Goal: Task Accomplishment & Management: Manage account settings

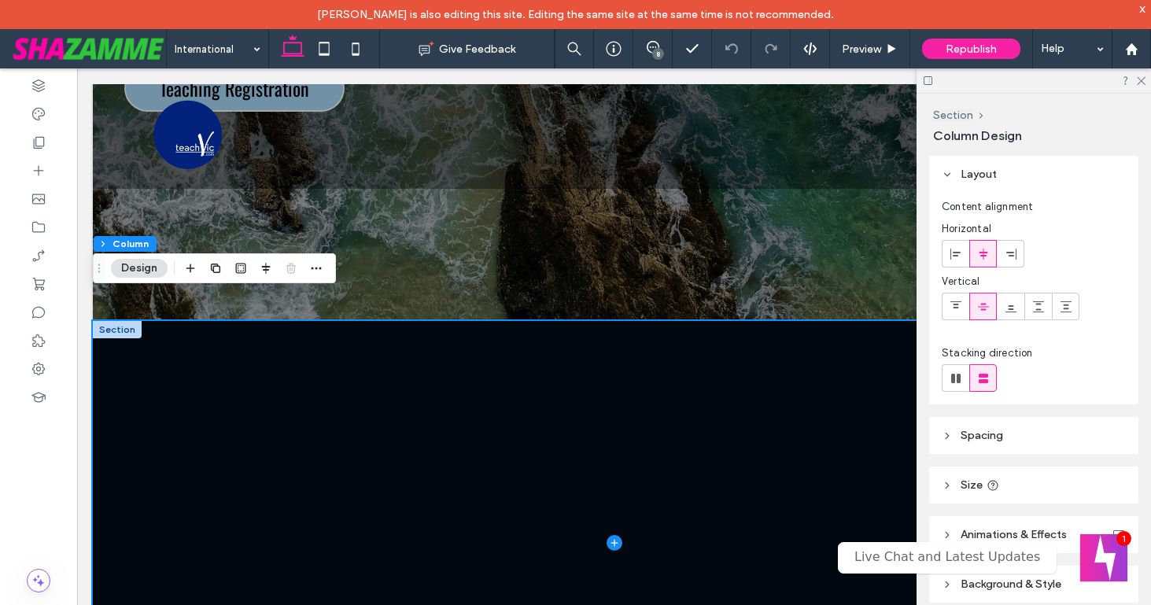
scroll to position [588, 0]
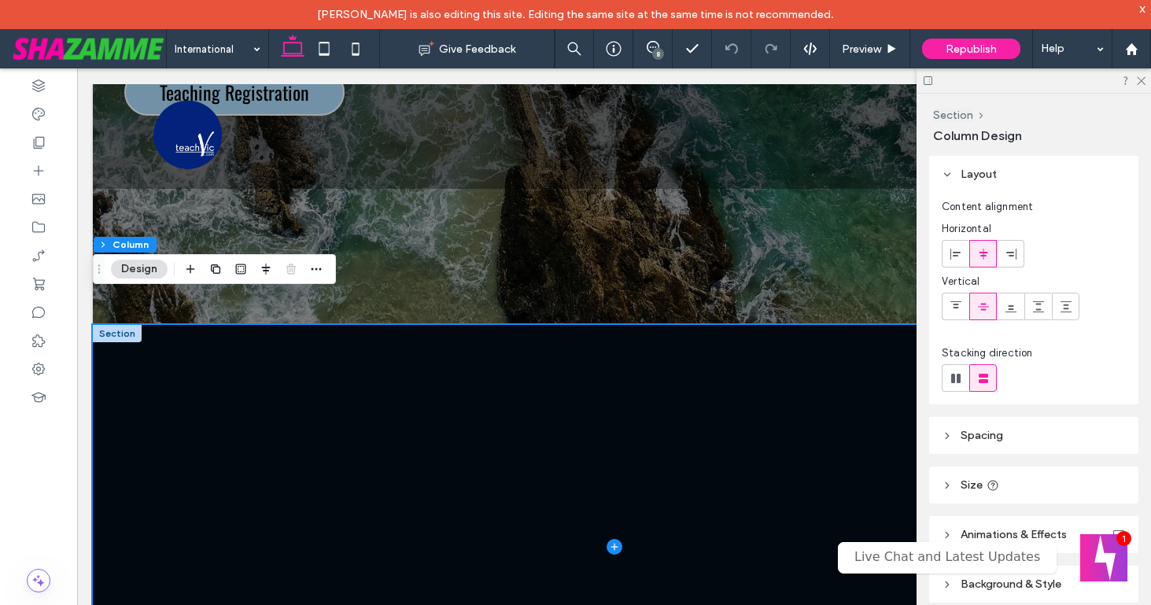
click at [102, 332] on div at bounding box center [117, 333] width 49 height 17
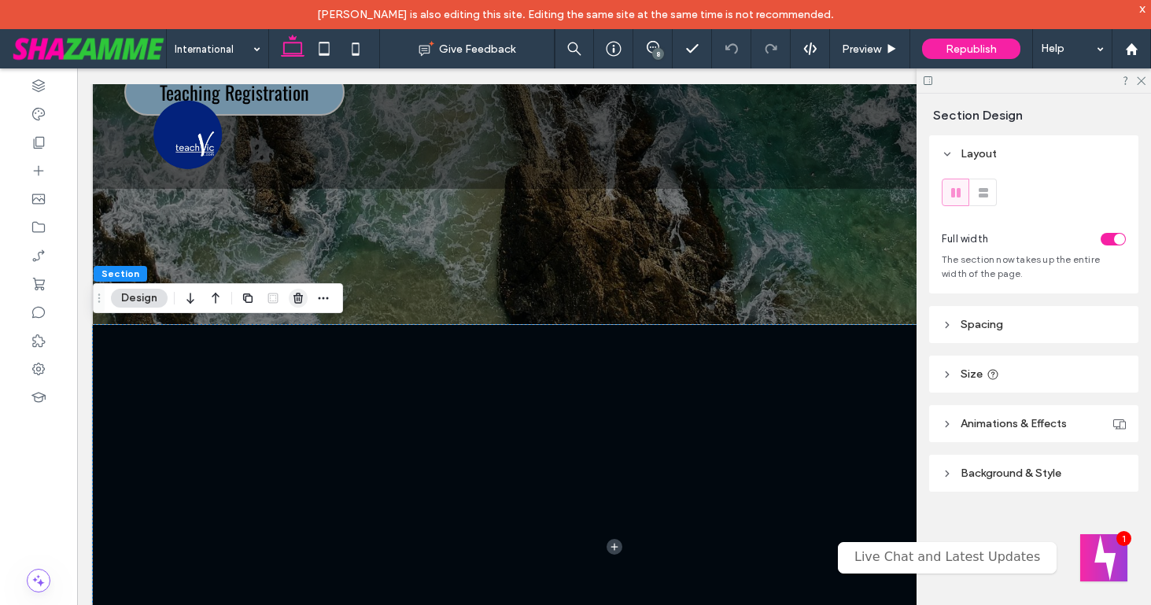
click at [299, 298] on use "button" at bounding box center [298, 298] width 9 height 10
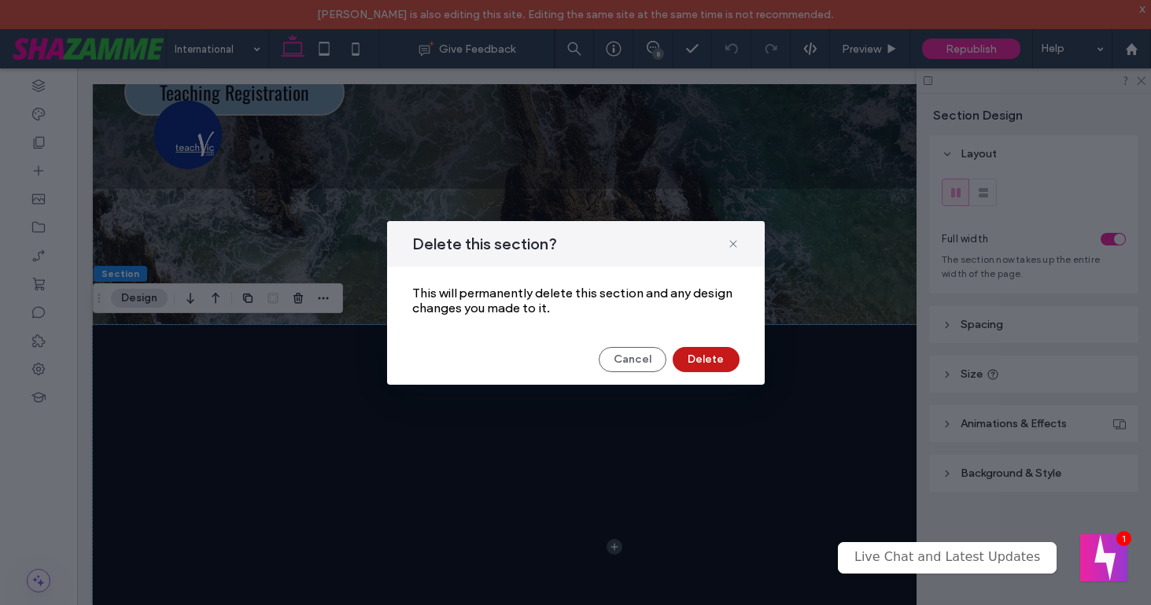
click at [724, 359] on button "Delete" at bounding box center [706, 359] width 67 height 25
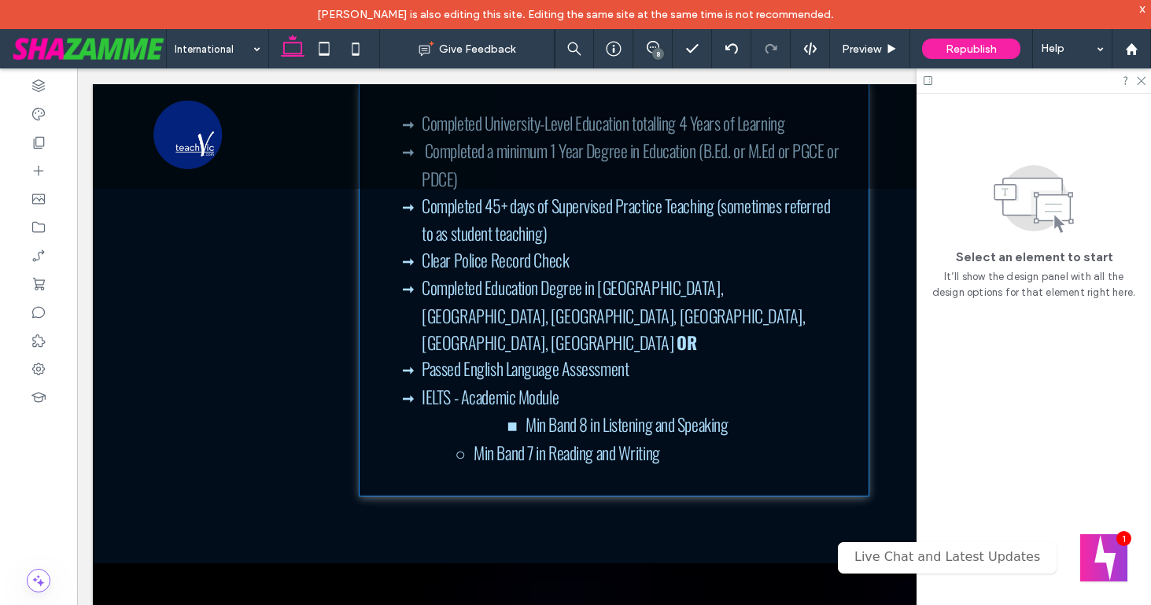
scroll to position [2076, 0]
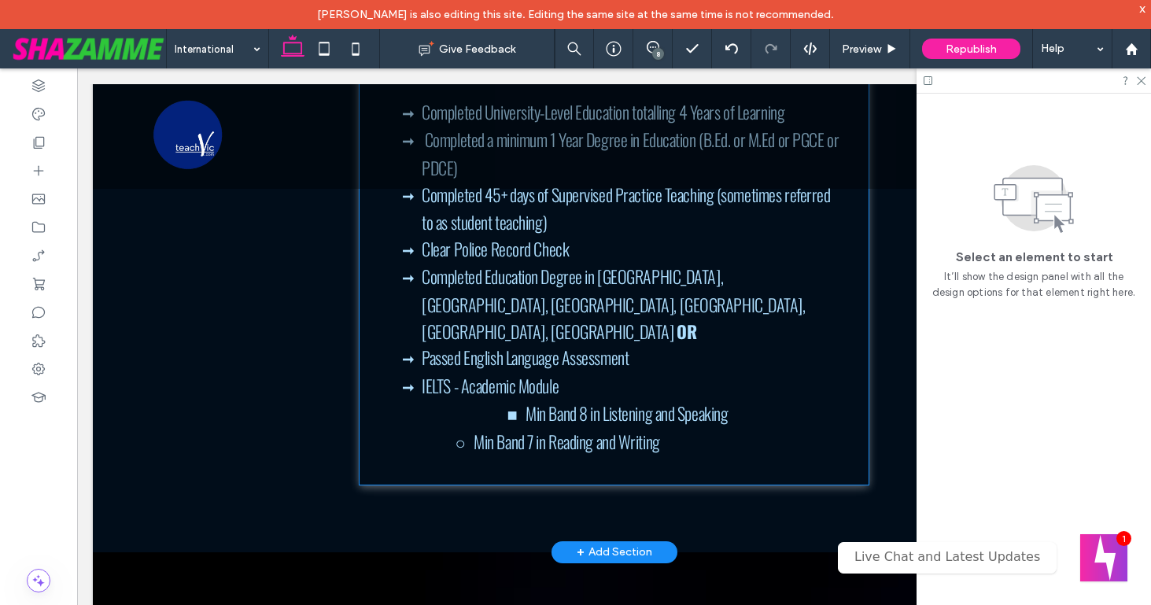
click at [530, 401] on span "Min Band 8 in Listening and Speaking" at bounding box center [627, 413] width 202 height 25
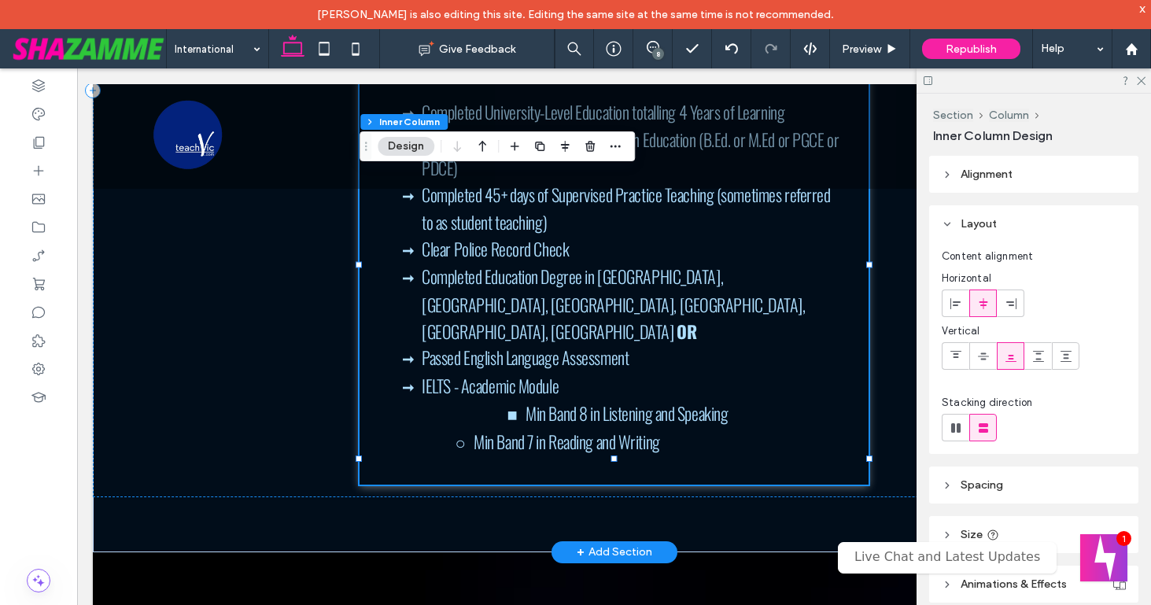
click at [530, 401] on span "Min Band 8 in Listening and Speaking" at bounding box center [627, 413] width 202 height 25
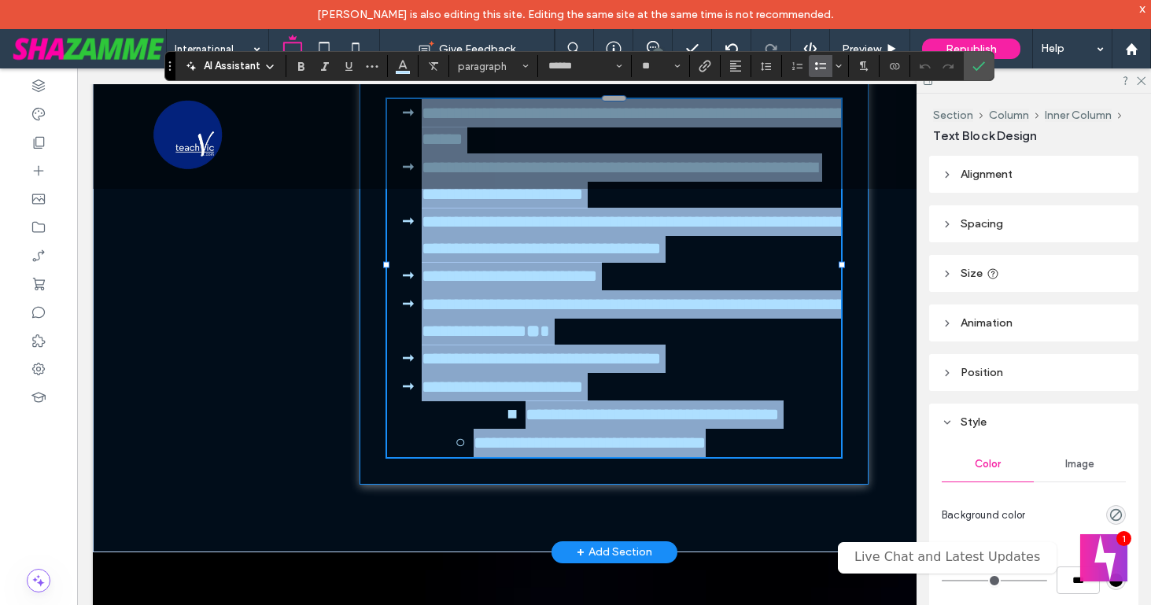
click at [524, 401] on li "**********" at bounding box center [631, 415] width 419 height 28
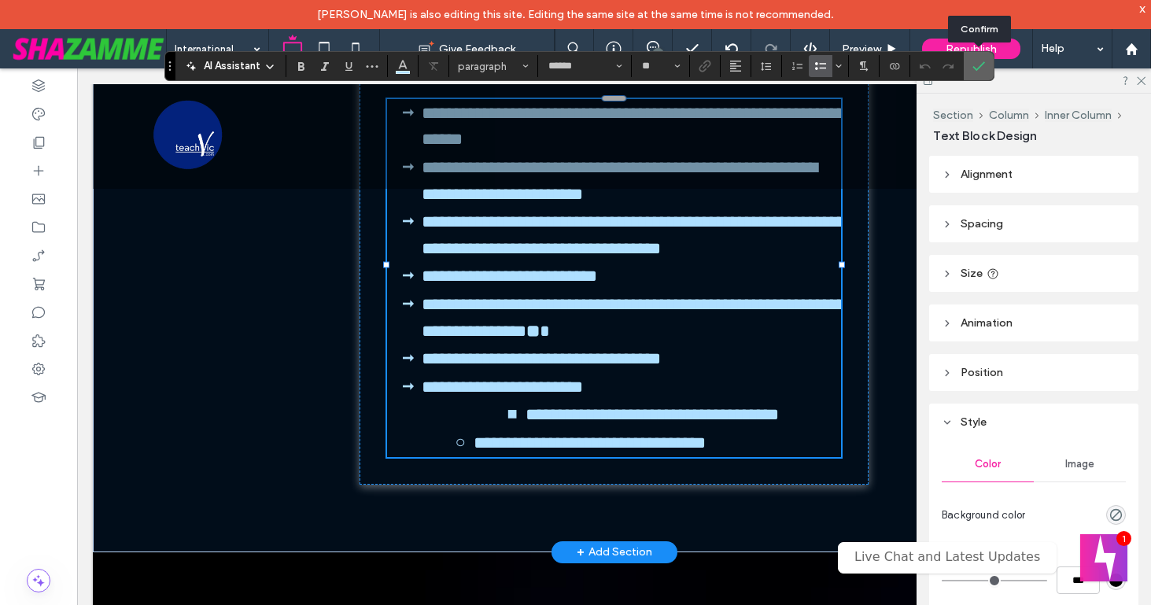
click at [977, 60] on icon "Confirm" at bounding box center [979, 66] width 13 height 13
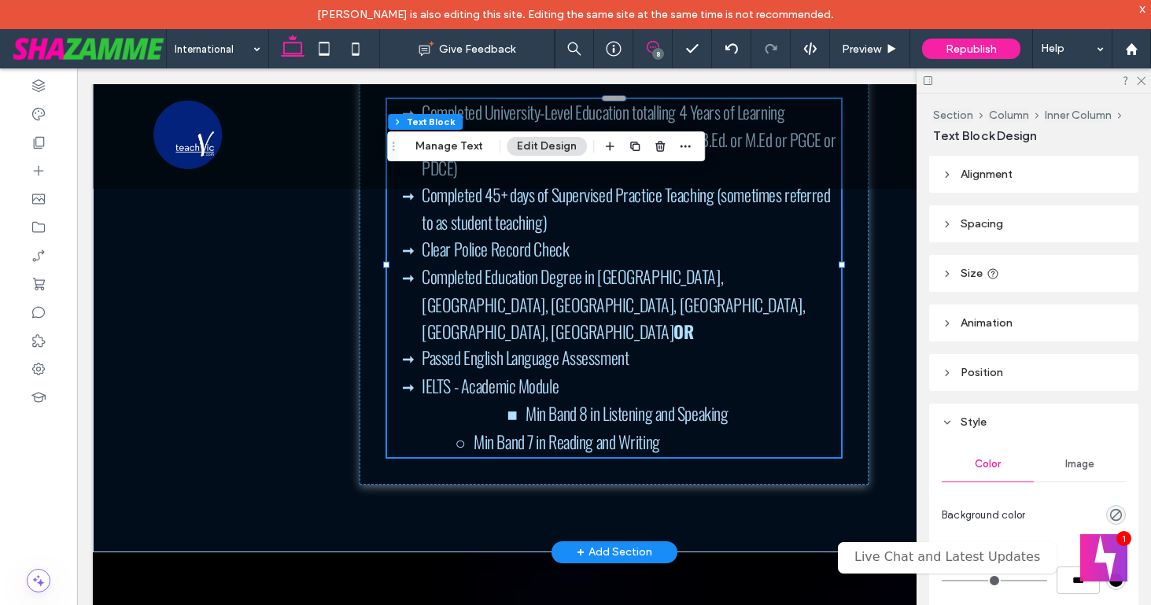
click at [652, 48] on icon at bounding box center [653, 47] width 13 height 13
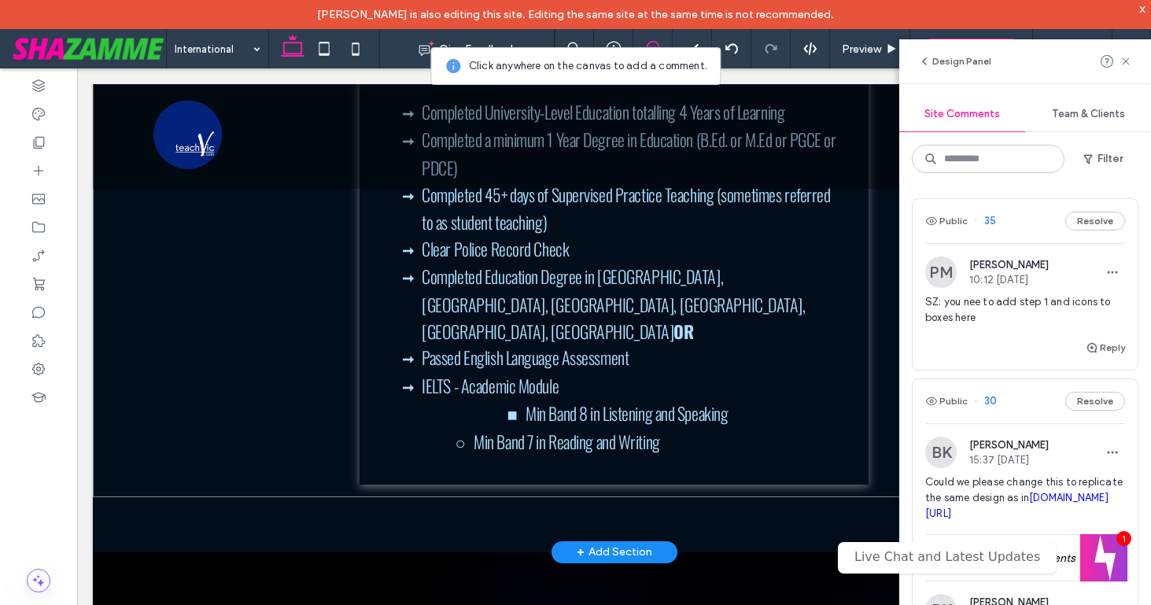
click at [335, 390] on div "Teaching Registration Successfully eliminating unnecessary obstacles, TeachVic …" at bounding box center [614, 87] width 1043 height 818
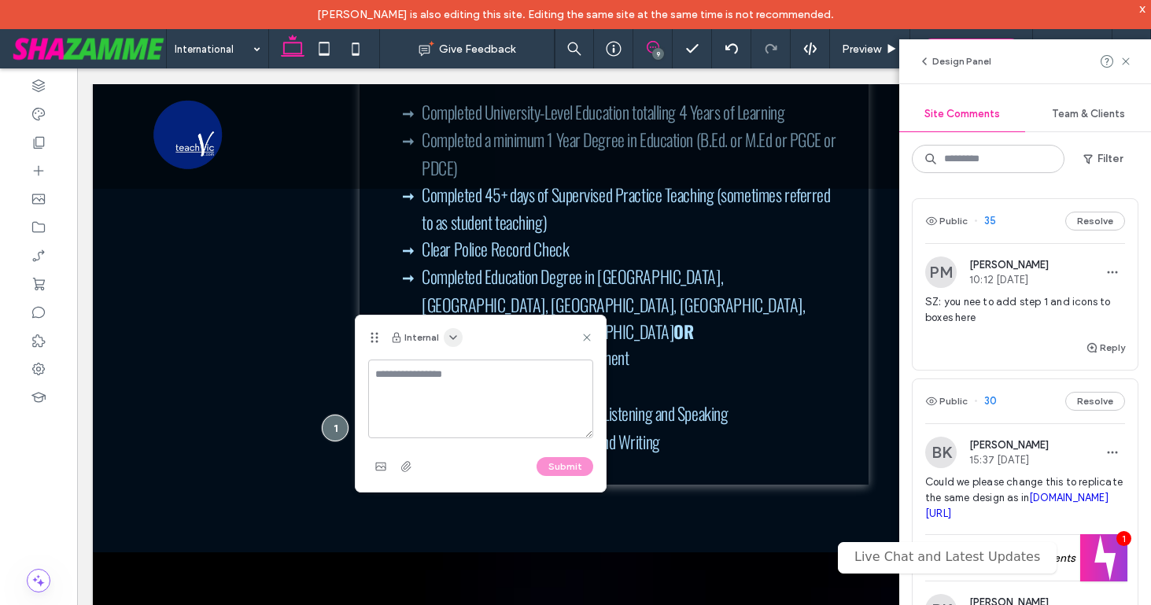
click at [452, 338] on use "button" at bounding box center [453, 337] width 6 height 3
click at [461, 370] on span "Public - visible to clients & team" at bounding box center [530, 376] width 155 height 16
click at [454, 379] on textarea at bounding box center [480, 399] width 225 height 79
type textarea "**********"
click at [552, 469] on button "Submit" at bounding box center [565, 466] width 57 height 19
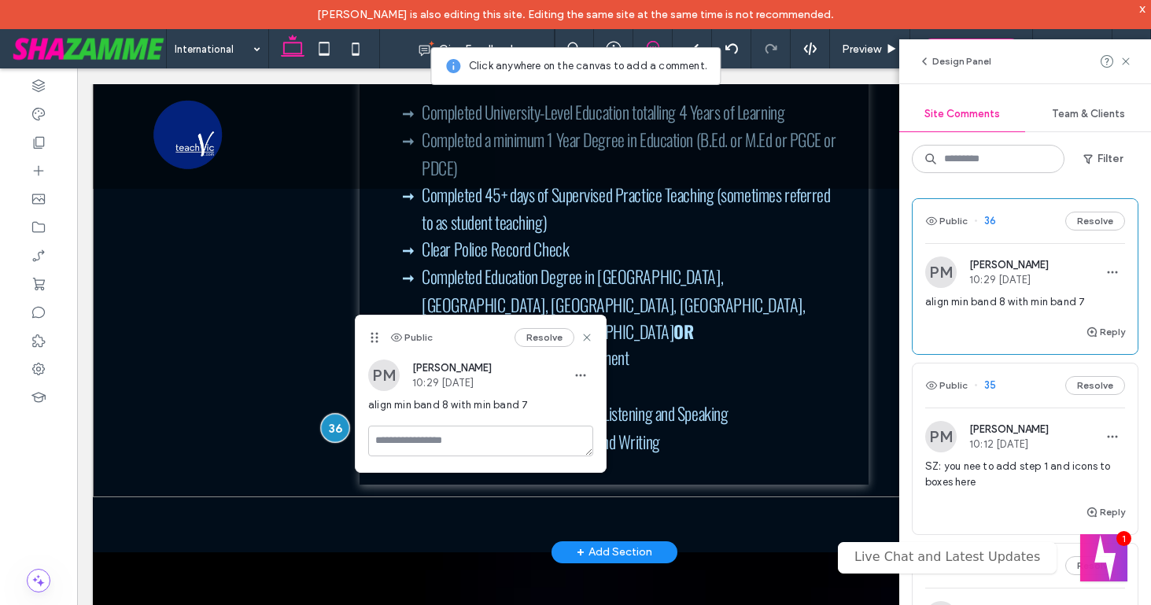
click at [334, 413] on div at bounding box center [334, 427] width 29 height 29
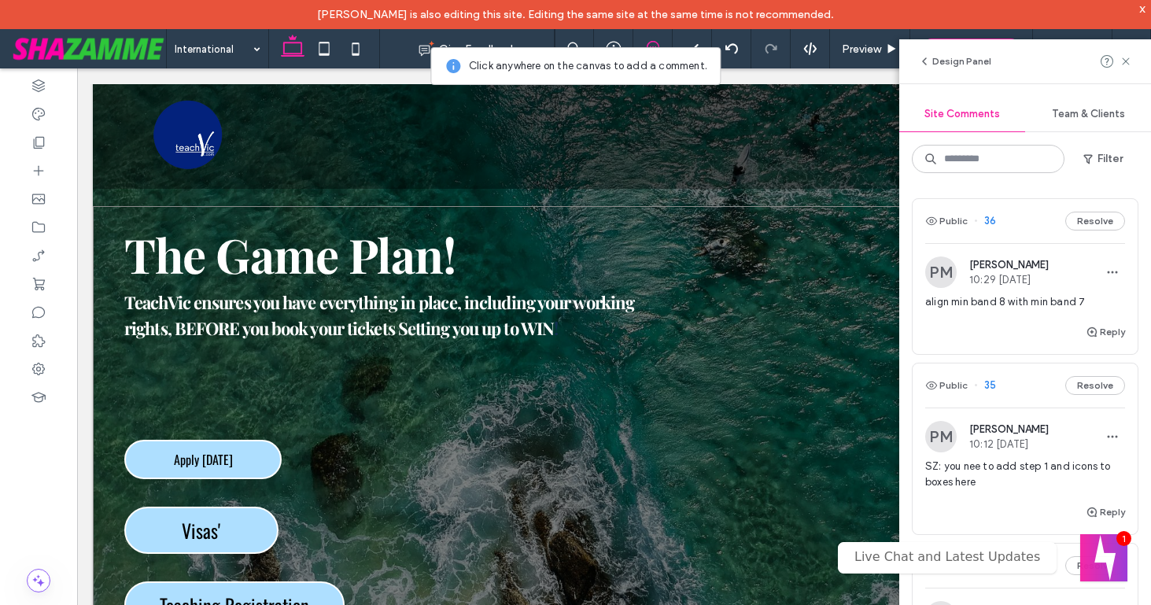
scroll to position [86, 0]
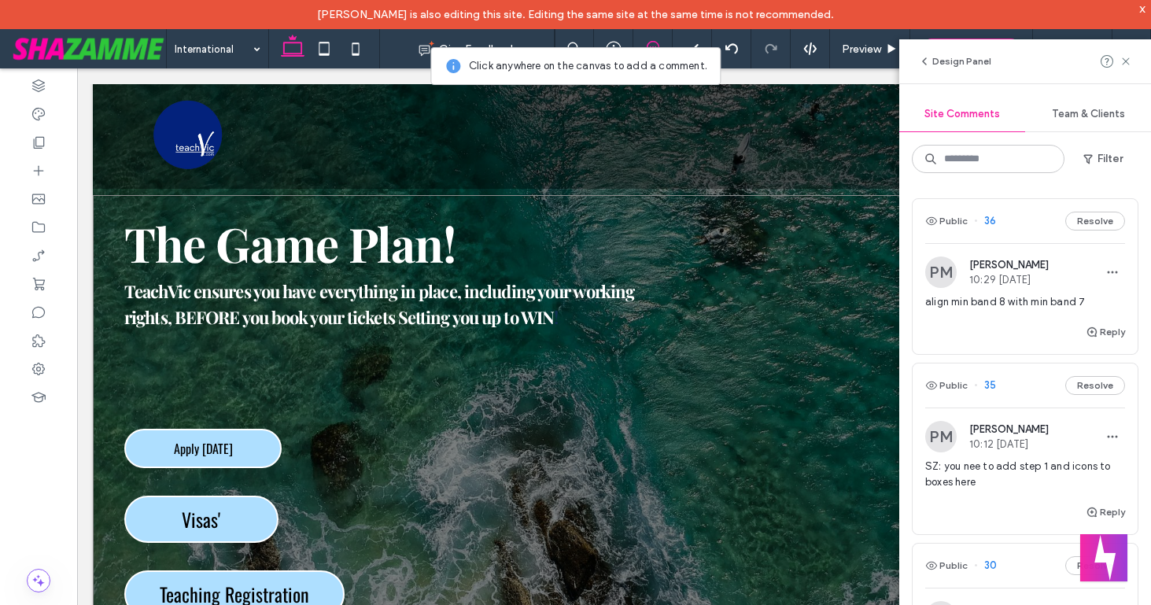
click at [113, 375] on div "The Game Plan! ﻿ TeachVic ensures you have everything in place, including your …" at bounding box center [614, 412] width 1043 height 435
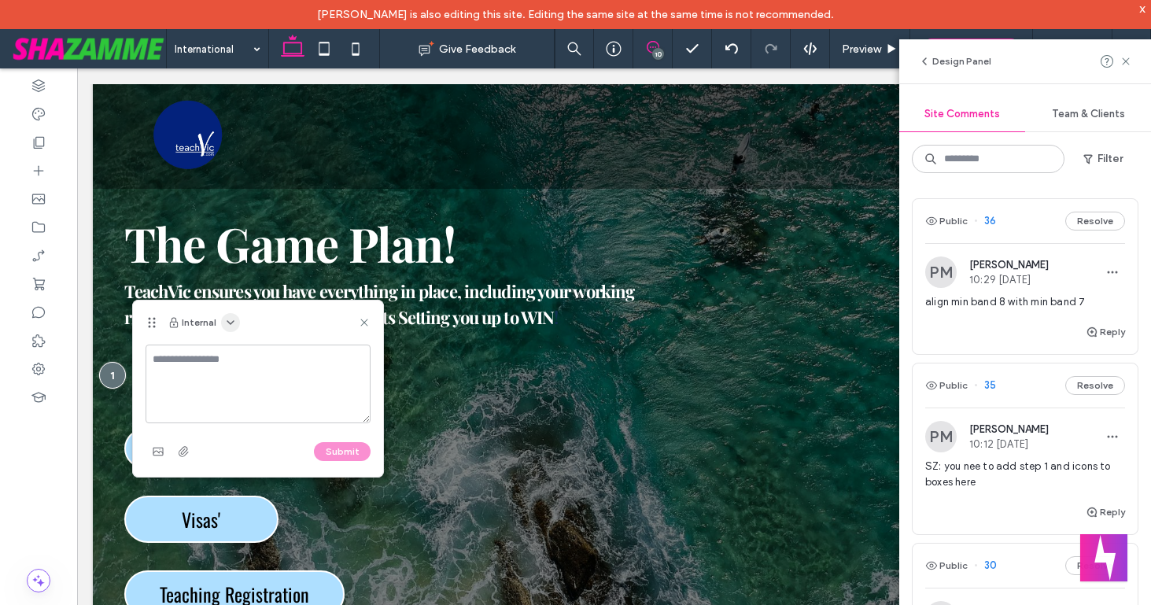
click at [229, 324] on use "button" at bounding box center [230, 322] width 6 height 3
click at [240, 359] on span "Public - visible to clients & team" at bounding box center [308, 361] width 155 height 16
click at [240, 359] on textarea at bounding box center [258, 384] width 225 height 79
type textarea "**********"
click at [330, 453] on button "Submit" at bounding box center [342, 451] width 57 height 19
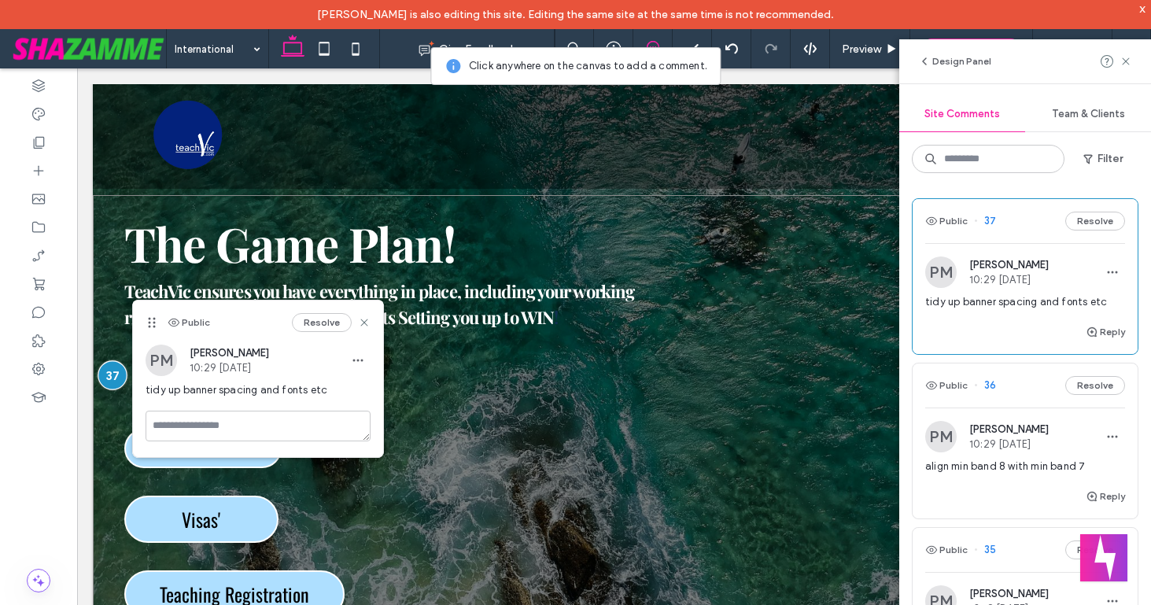
click at [109, 371] on div at bounding box center [112, 375] width 29 height 29
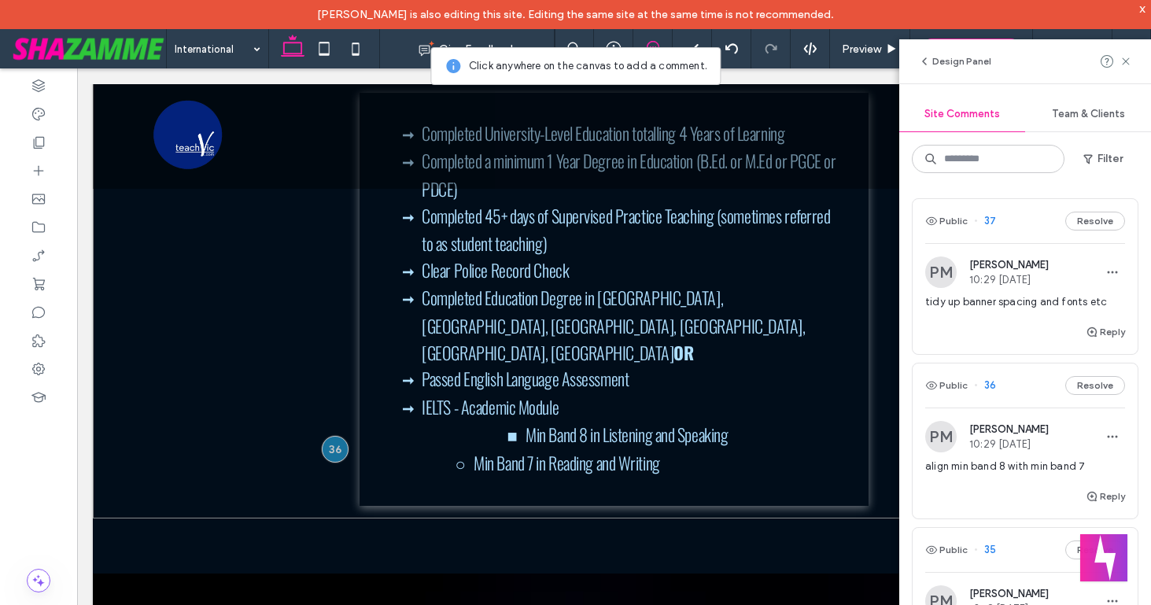
scroll to position [2242, 0]
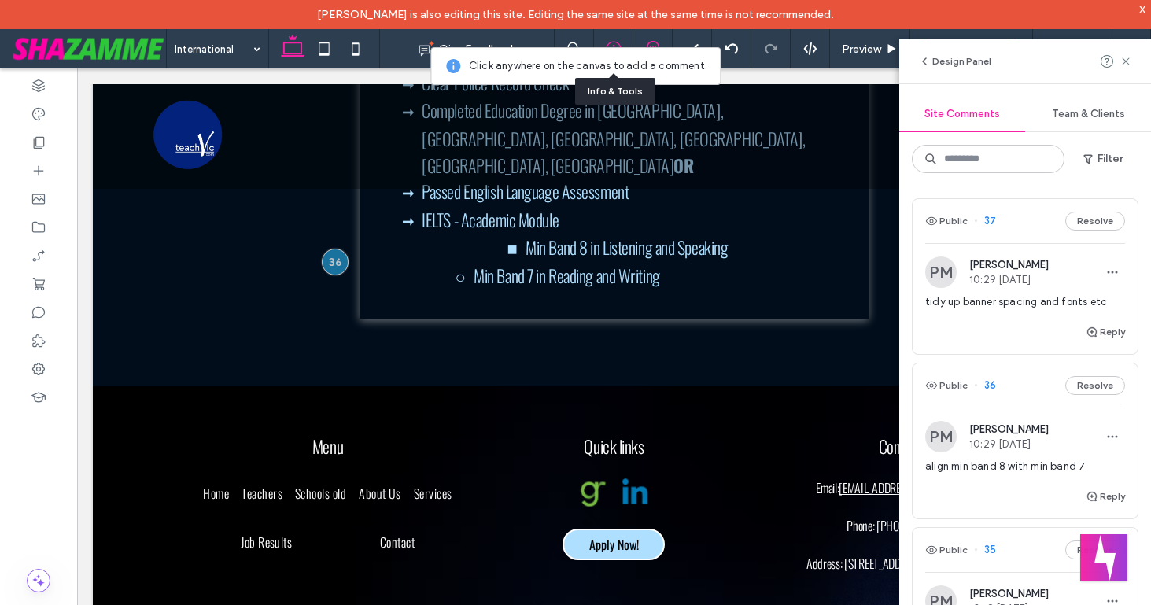
click at [613, 42] on icon at bounding box center [614, 49] width 16 height 16
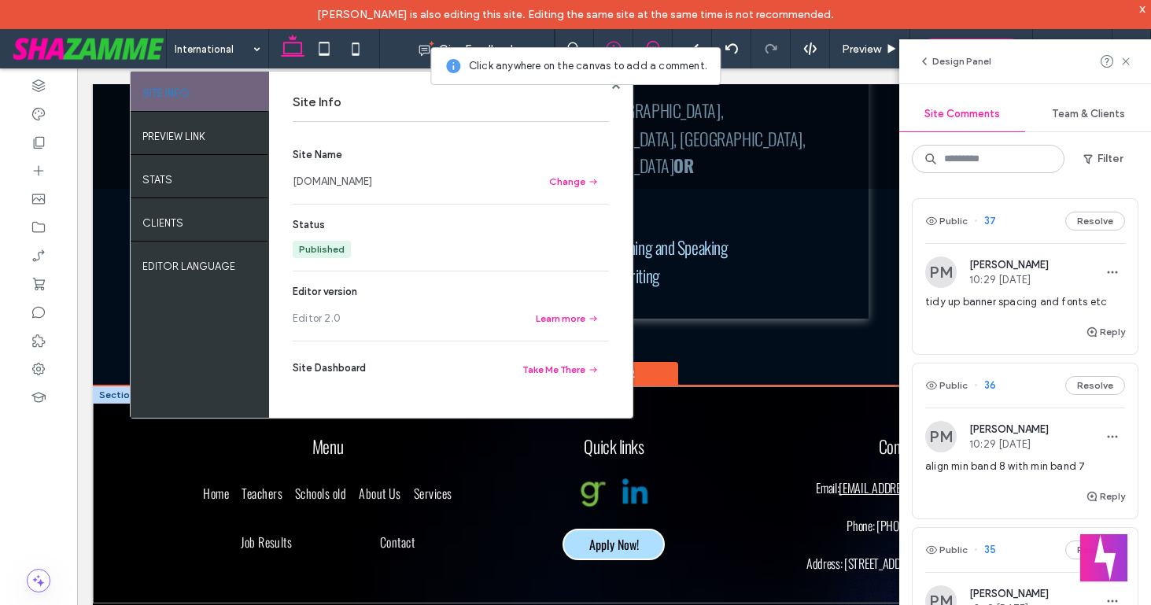
click at [150, 482] on div "Menu Home Teachers Schools old About Us Services Job Results Contact Quick link…" at bounding box center [614, 495] width 1043 height 218
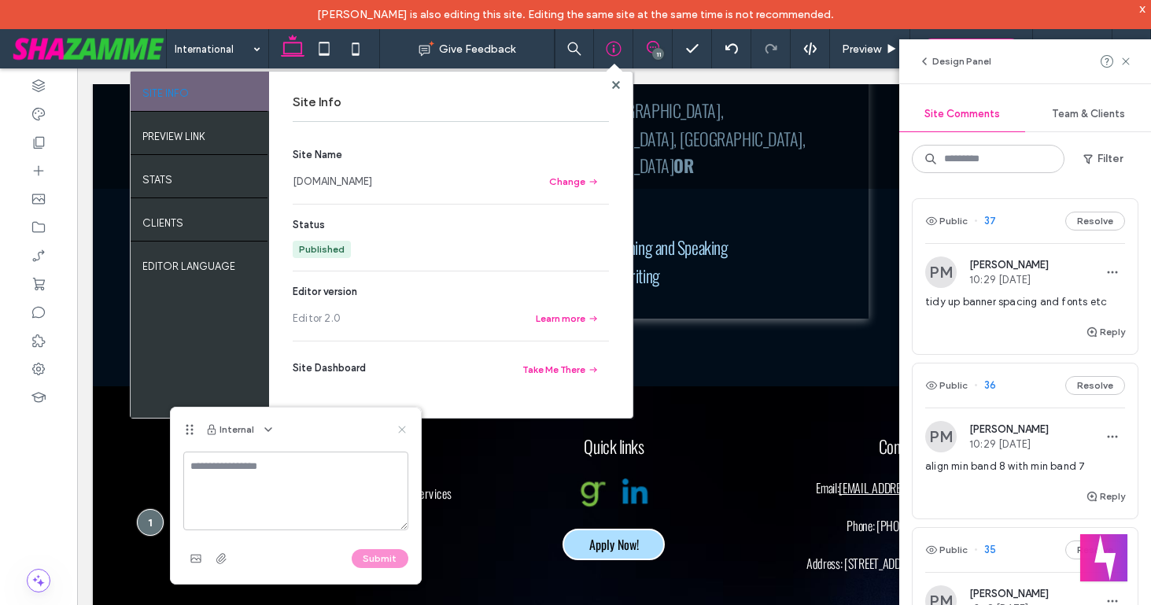
click at [402, 430] on use at bounding box center [401, 430] width 7 height 7
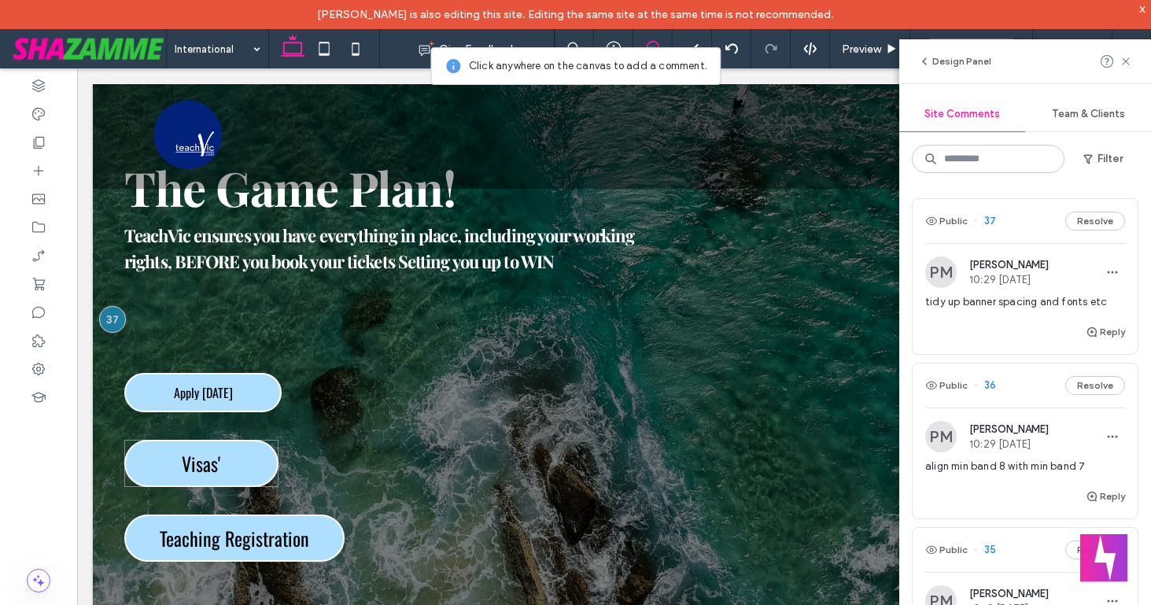
scroll to position [162, 0]
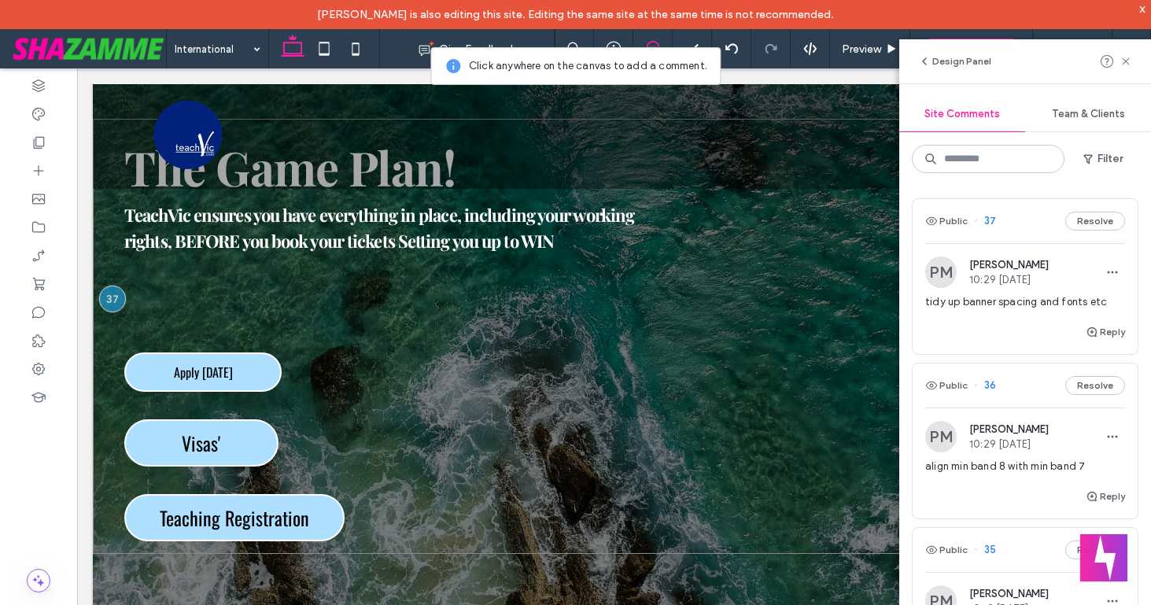
click at [118, 337] on div "The Game Plan! ﻿ TeachVic ensures you have everything in place, including your …" at bounding box center [614, 336] width 1043 height 435
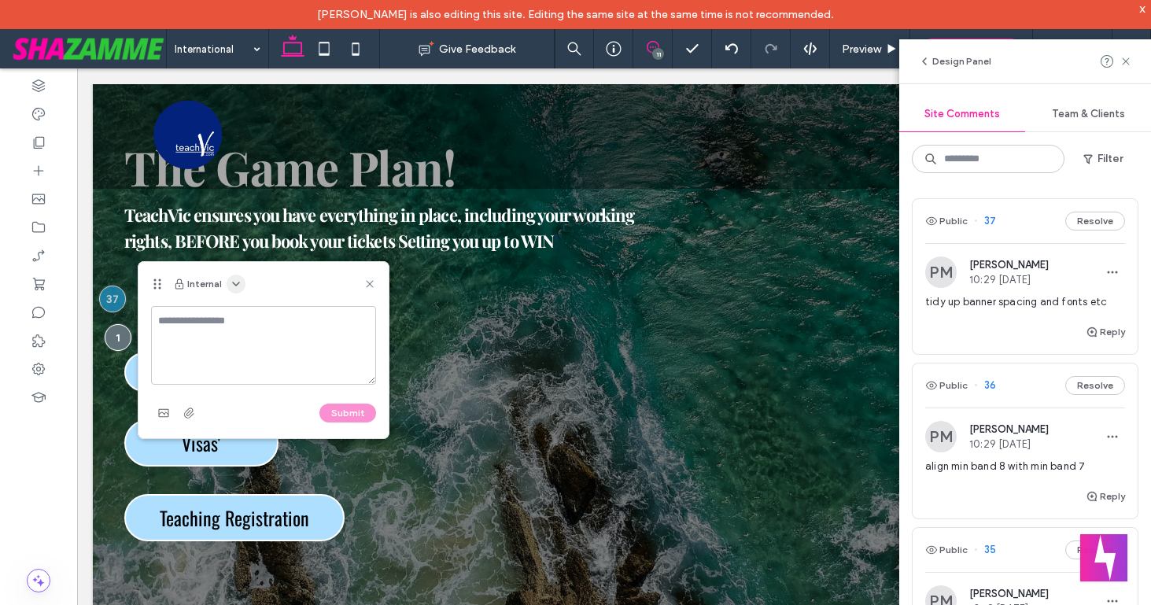
click at [231, 286] on icon "button" at bounding box center [236, 284] width 13 height 13
click at [238, 321] on span "Public - visible to clients & team" at bounding box center [313, 323] width 155 height 16
click at [238, 321] on textarea at bounding box center [263, 345] width 225 height 79
type textarea "**********"
click at [334, 417] on button "Submit" at bounding box center [347, 413] width 57 height 19
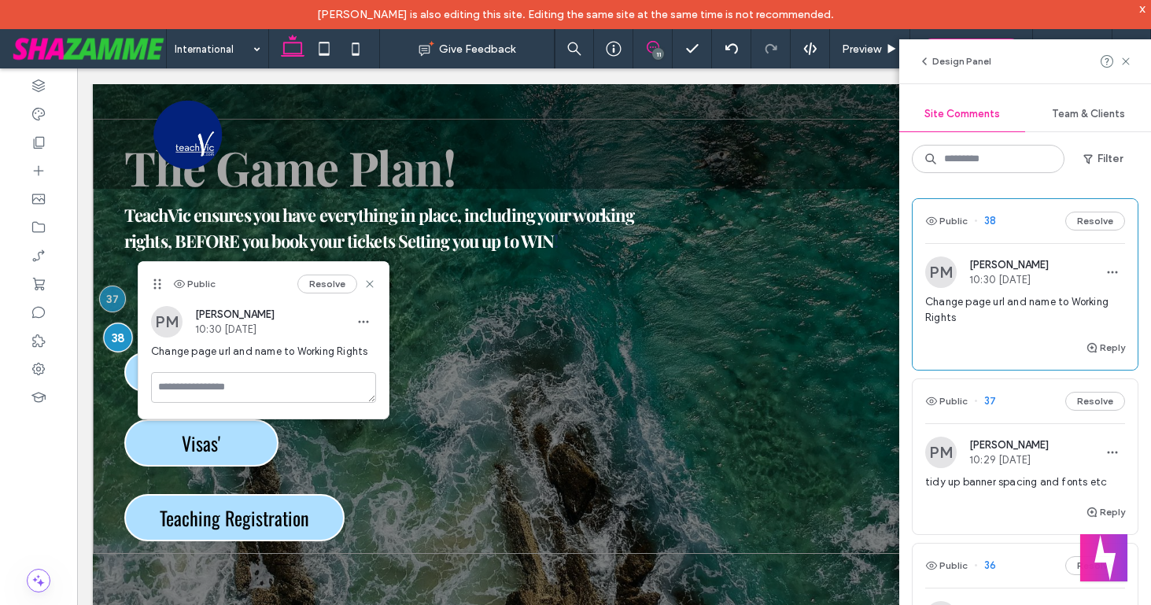
click at [119, 335] on div at bounding box center [117, 337] width 29 height 29
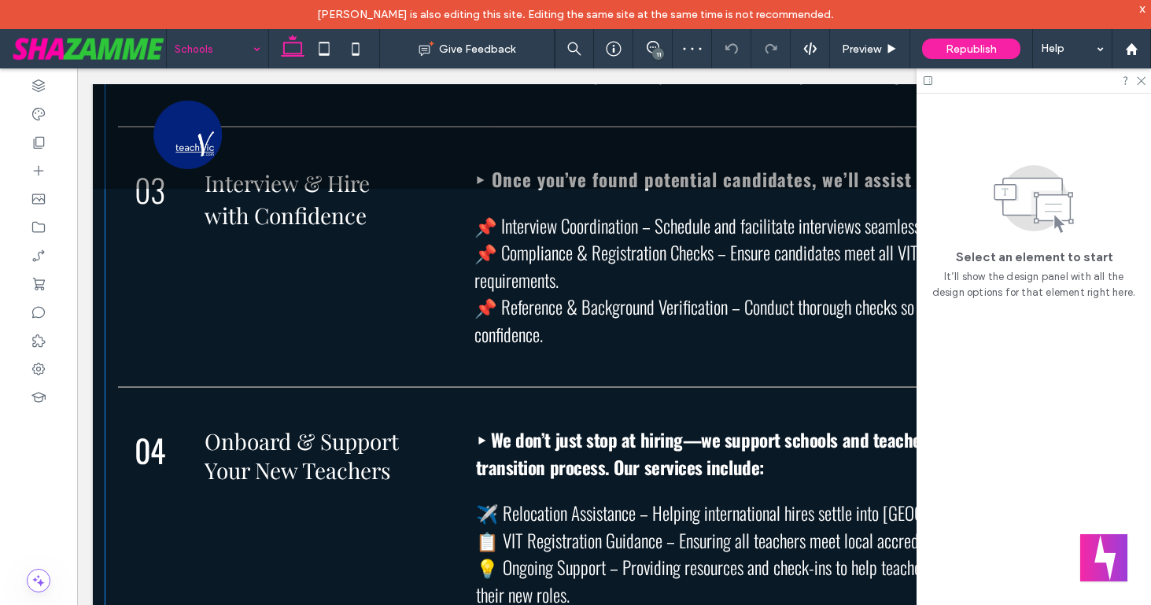
scroll to position [2181, 0]
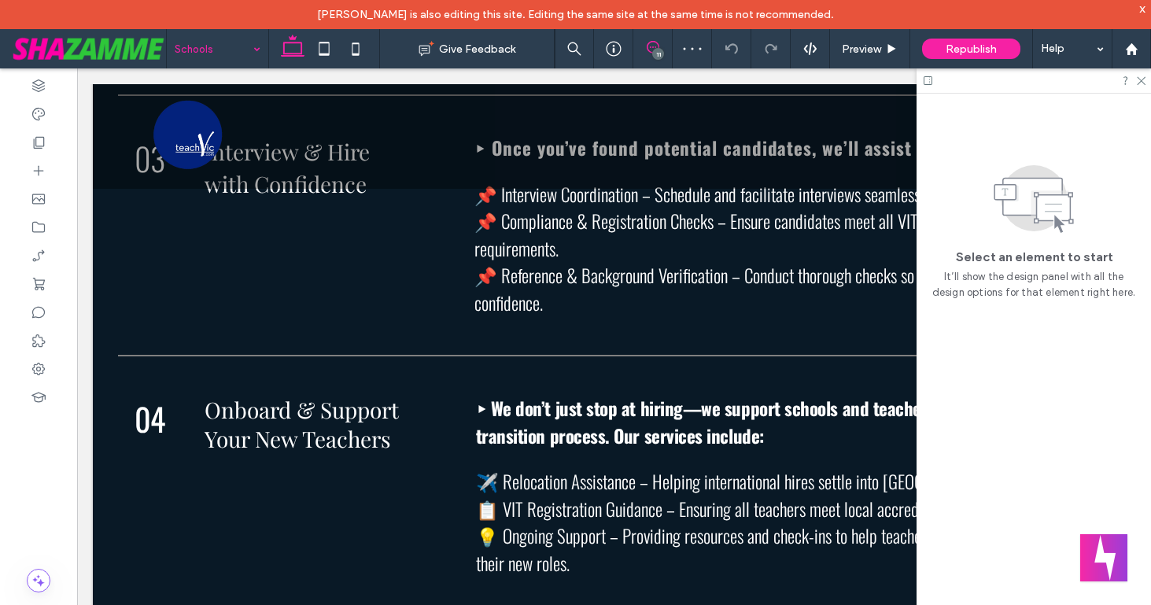
click at [652, 46] on icon at bounding box center [653, 47] width 13 height 13
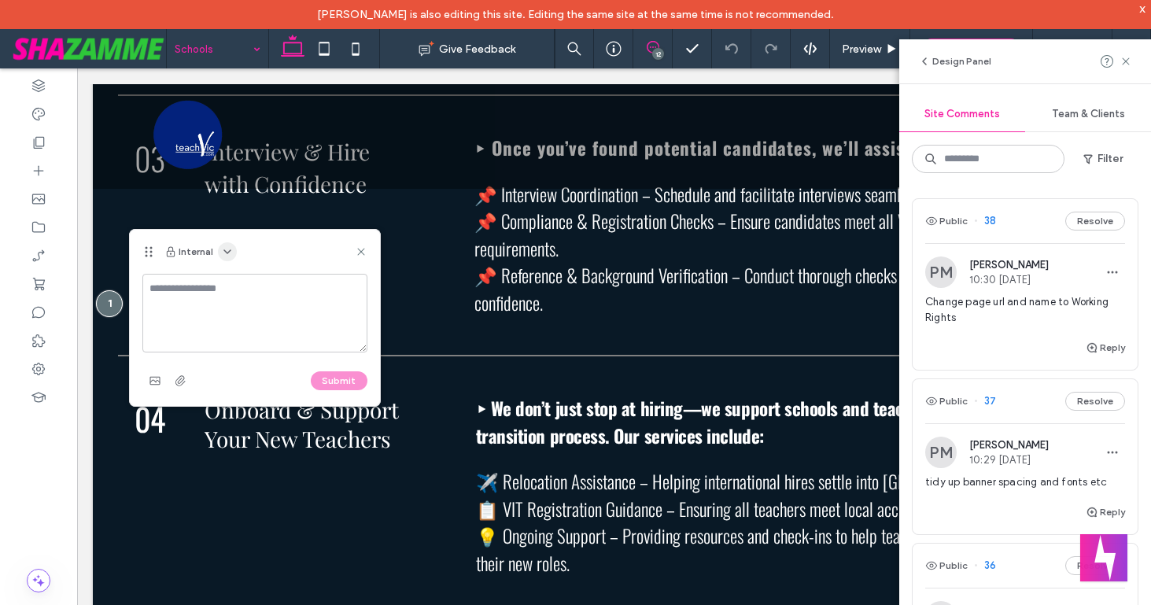
click at [226, 247] on icon "button" at bounding box center [227, 252] width 13 height 13
click at [235, 286] on span "Public - visible to clients & team" at bounding box center [304, 290] width 155 height 16
click at [235, 287] on textarea at bounding box center [254, 313] width 225 height 79
type textarea "**********"
click at [340, 382] on button "Submit" at bounding box center [339, 380] width 57 height 19
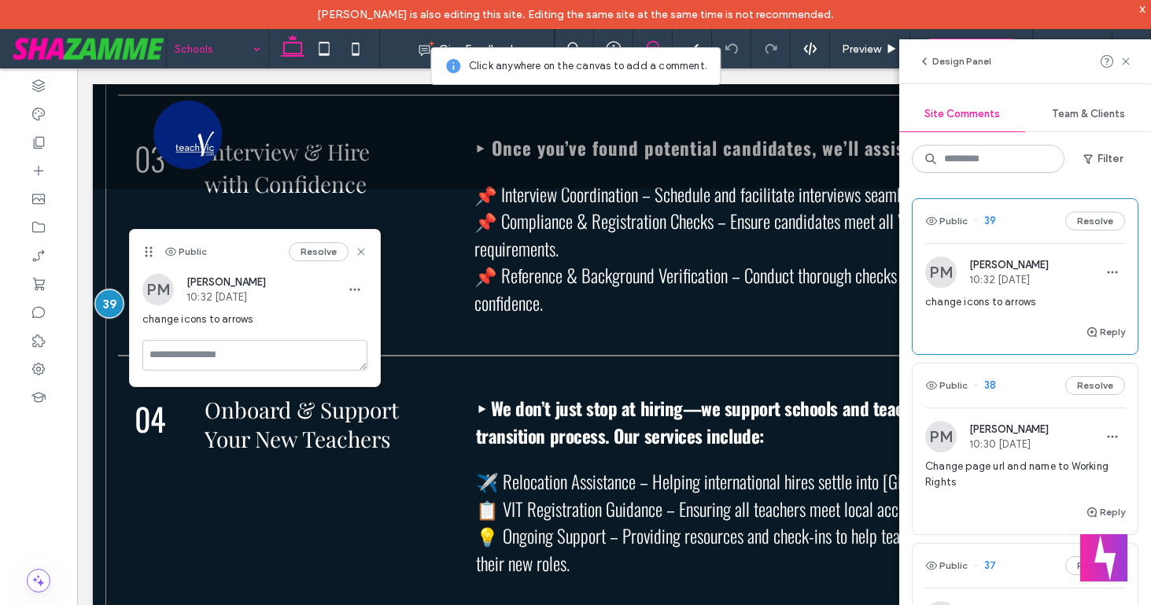
click at [111, 308] on div at bounding box center [108, 303] width 29 height 29
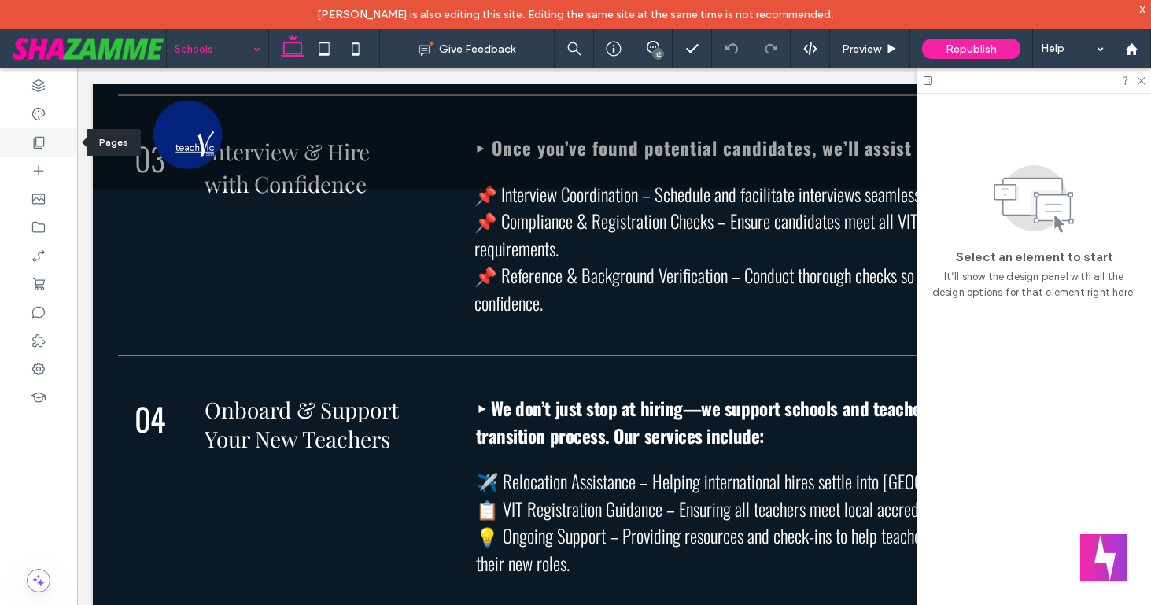
click at [31, 139] on icon at bounding box center [39, 143] width 16 height 16
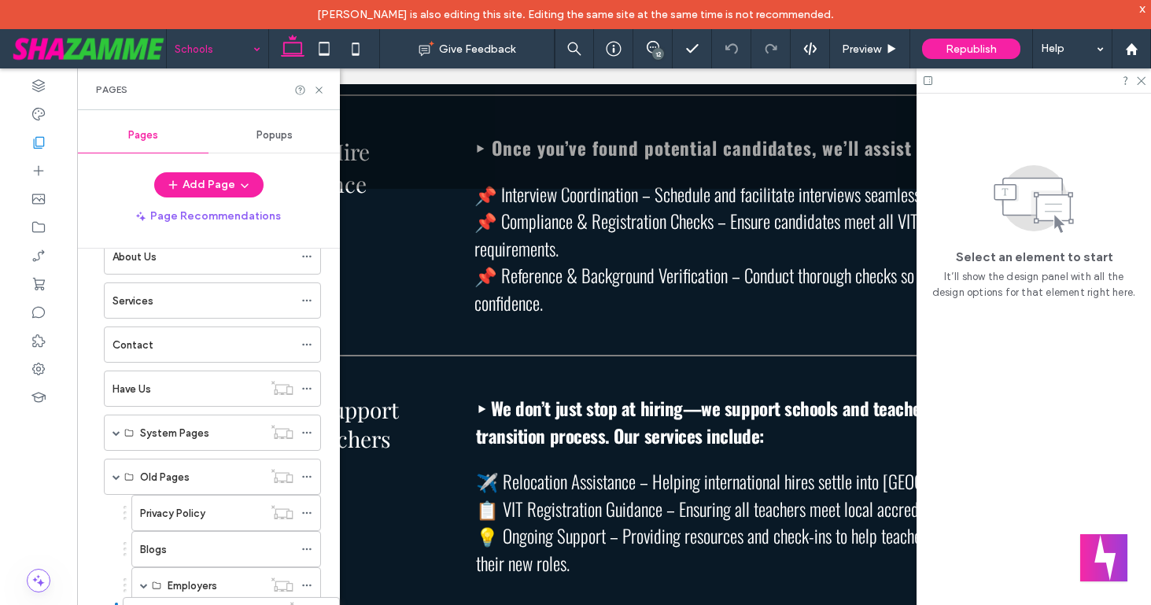
scroll to position [412, 0]
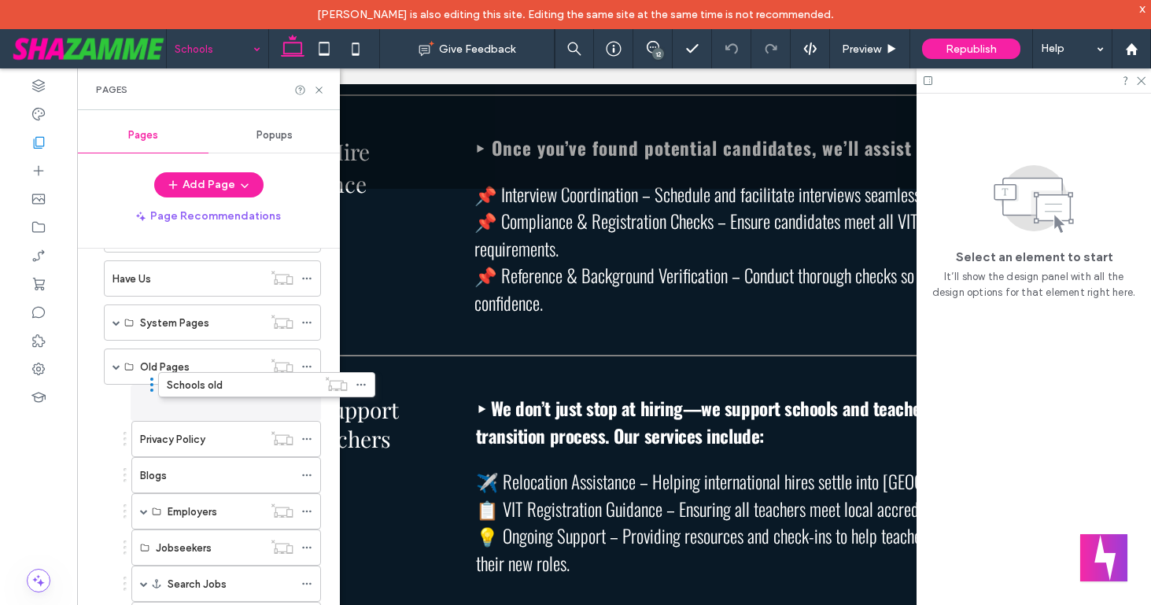
drag, startPoint x: 97, startPoint y: 291, endPoint x: 151, endPoint y: 390, distance: 113.0
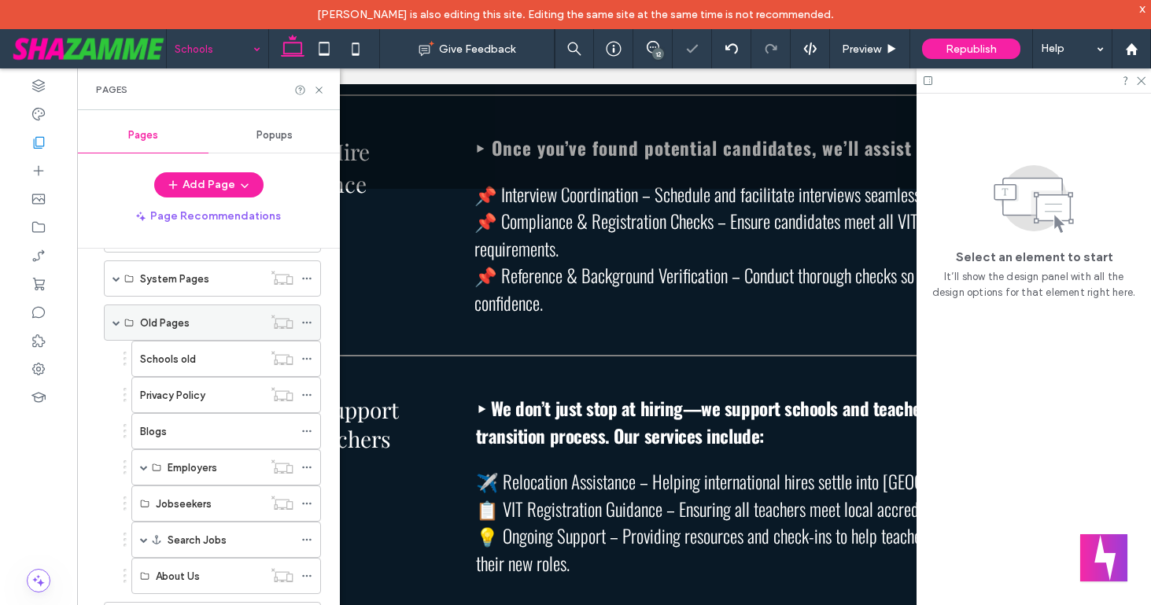
click at [115, 321] on span at bounding box center [117, 323] width 8 height 8
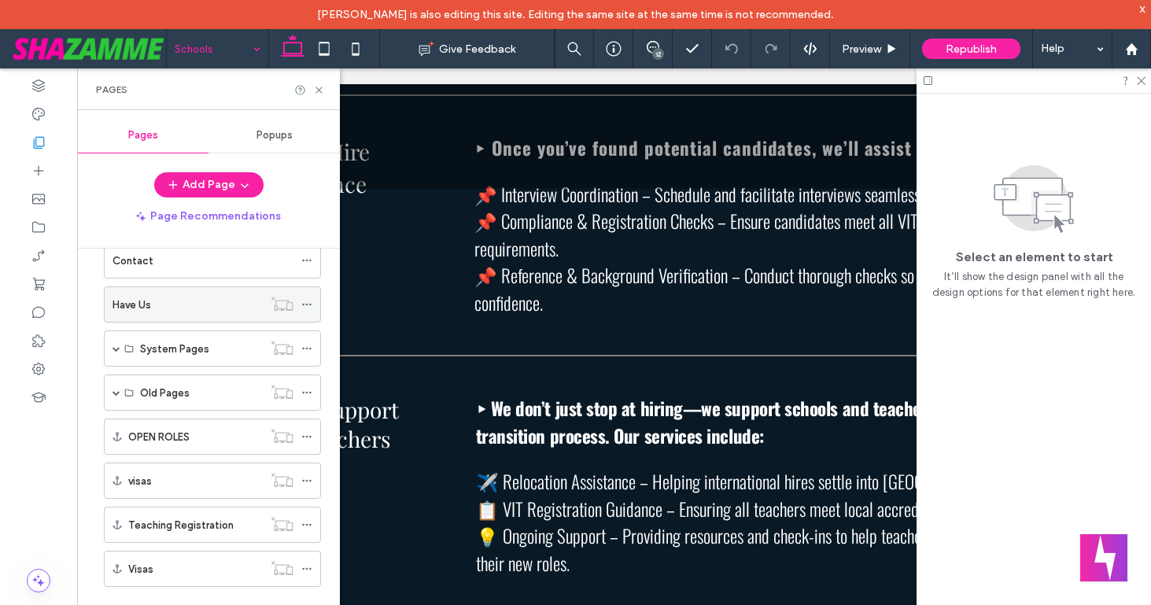
click at [160, 299] on div "Have Us" at bounding box center [188, 305] width 150 height 17
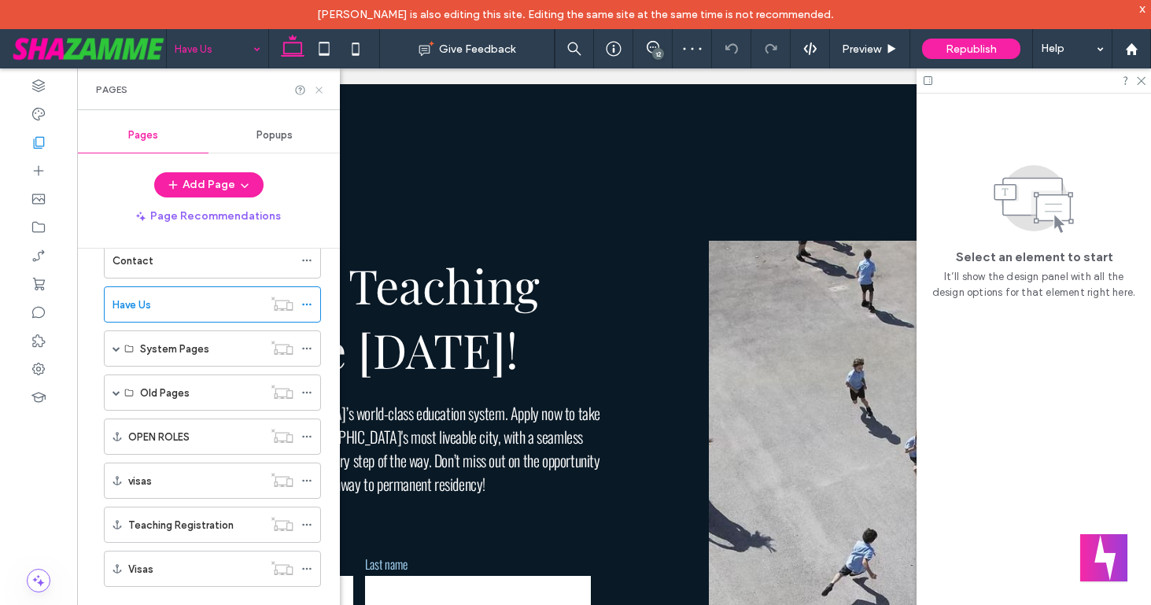
click at [318, 87] on icon at bounding box center [319, 90] width 12 height 12
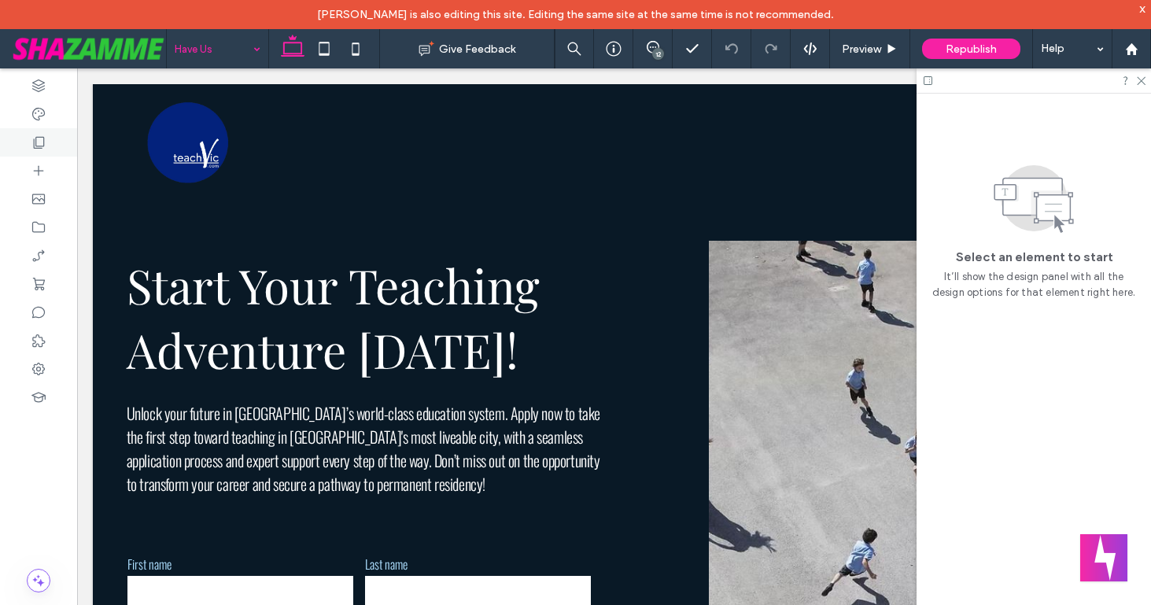
click at [36, 142] on icon at bounding box center [39, 143] width 16 height 16
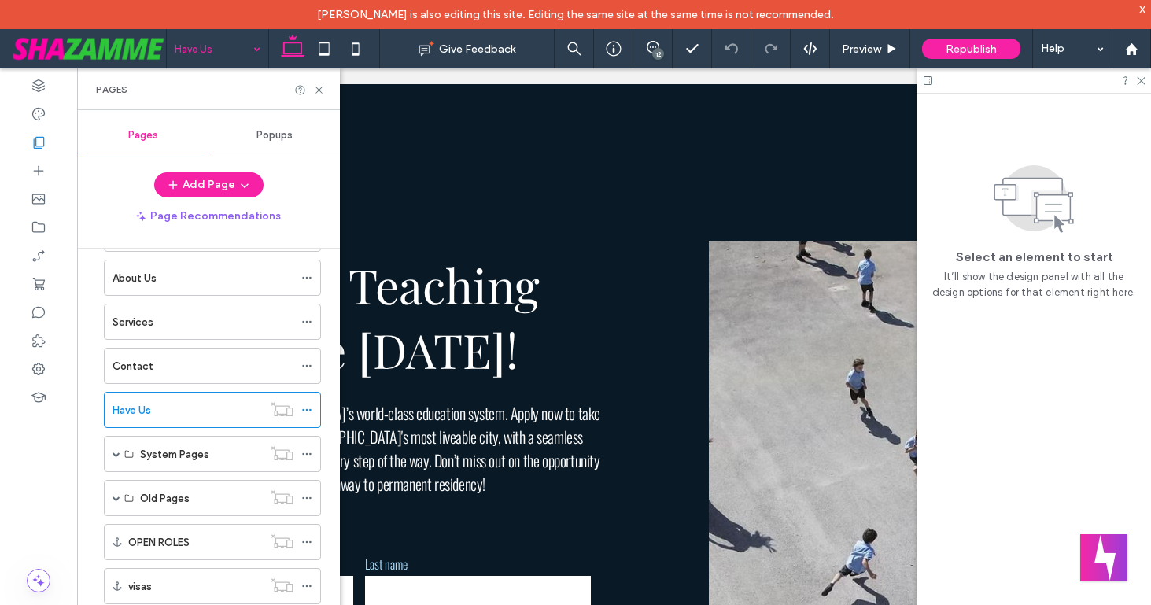
scroll to position [302, 0]
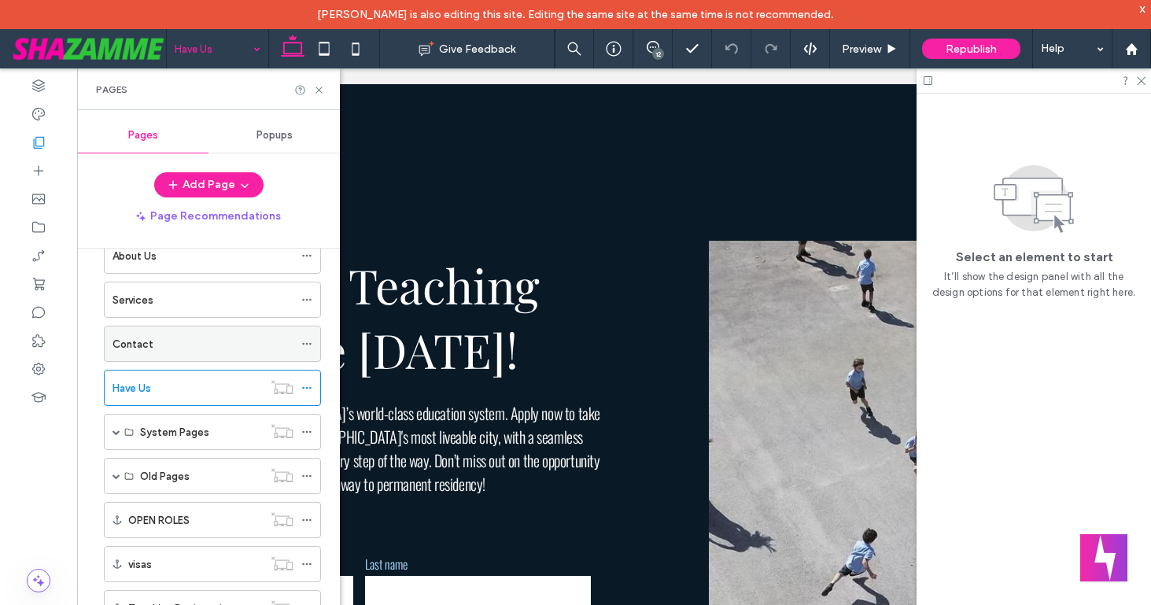
click at [167, 342] on div "Contact" at bounding box center [203, 344] width 181 height 17
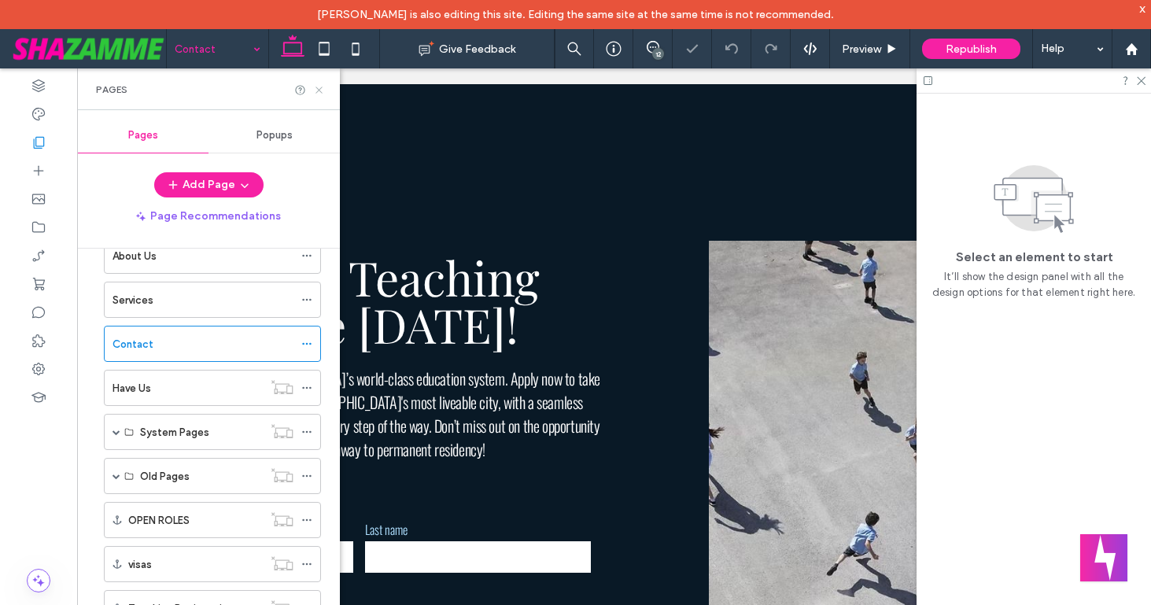
click at [316, 90] on icon at bounding box center [319, 90] width 12 height 12
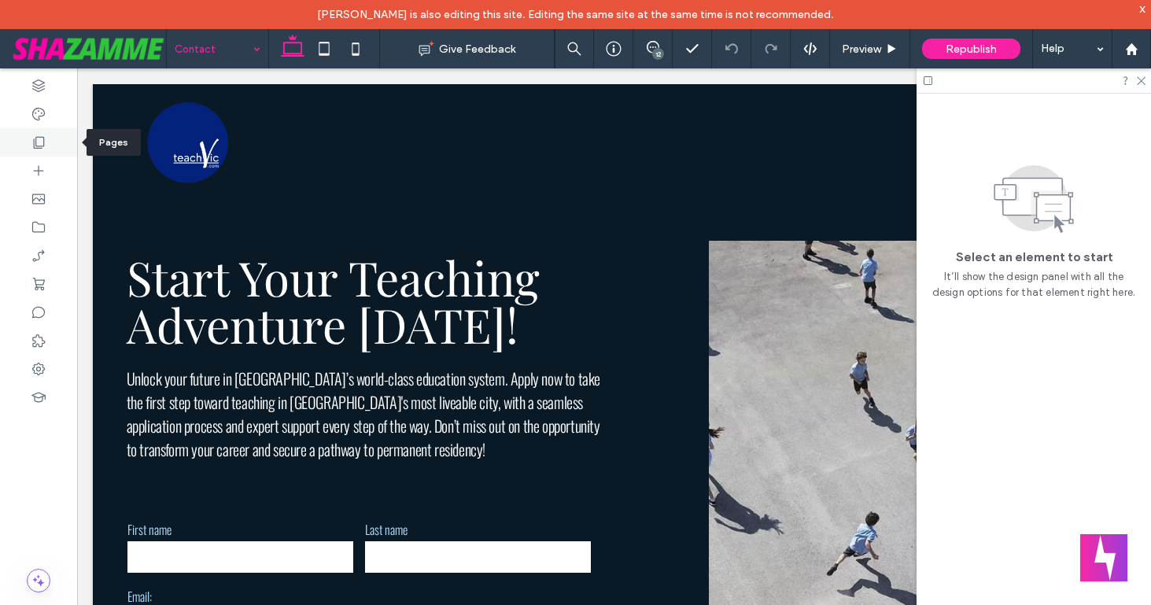
click at [36, 138] on use at bounding box center [39, 143] width 11 height 12
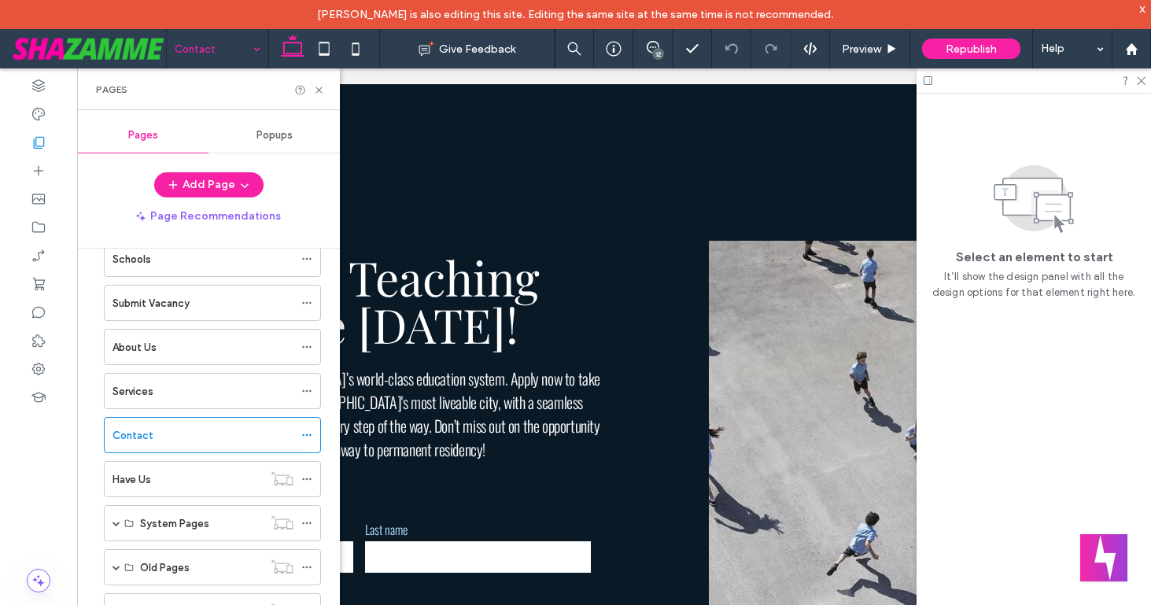
scroll to position [212, 0]
click at [306, 479] on icon at bounding box center [306, 478] width 11 height 11
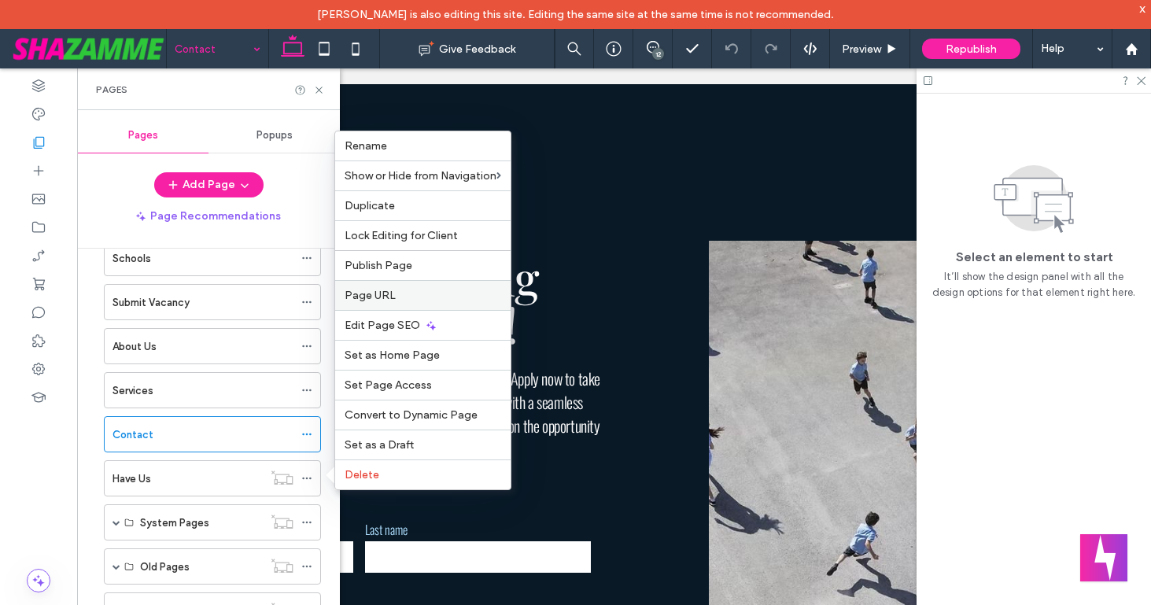
click at [400, 290] on label "Page URL" at bounding box center [423, 295] width 157 height 13
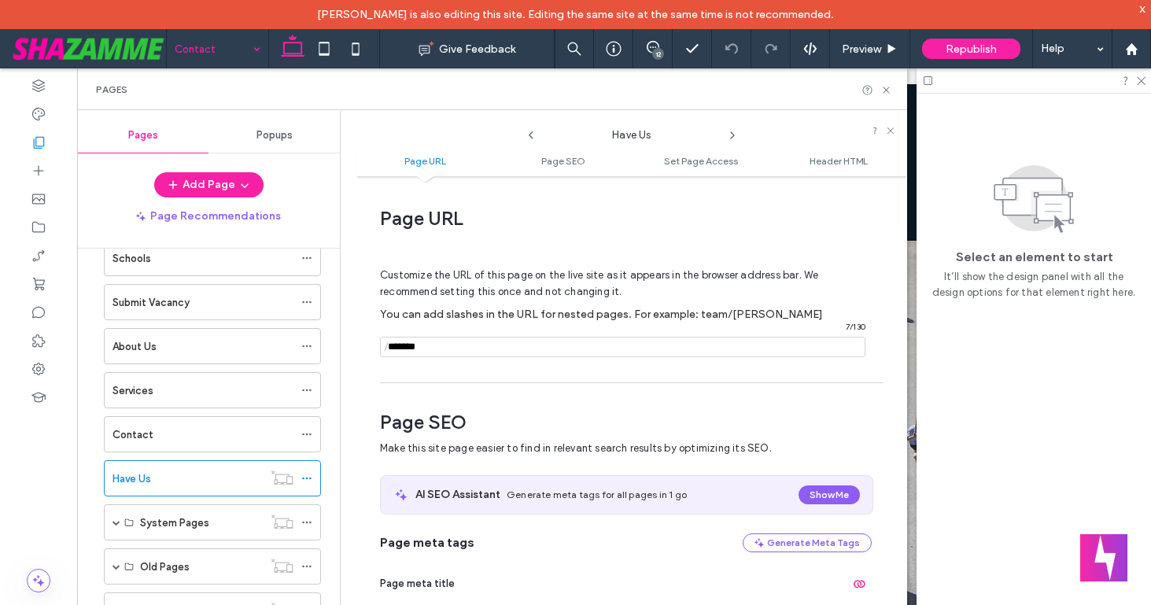
scroll to position [8, 0]
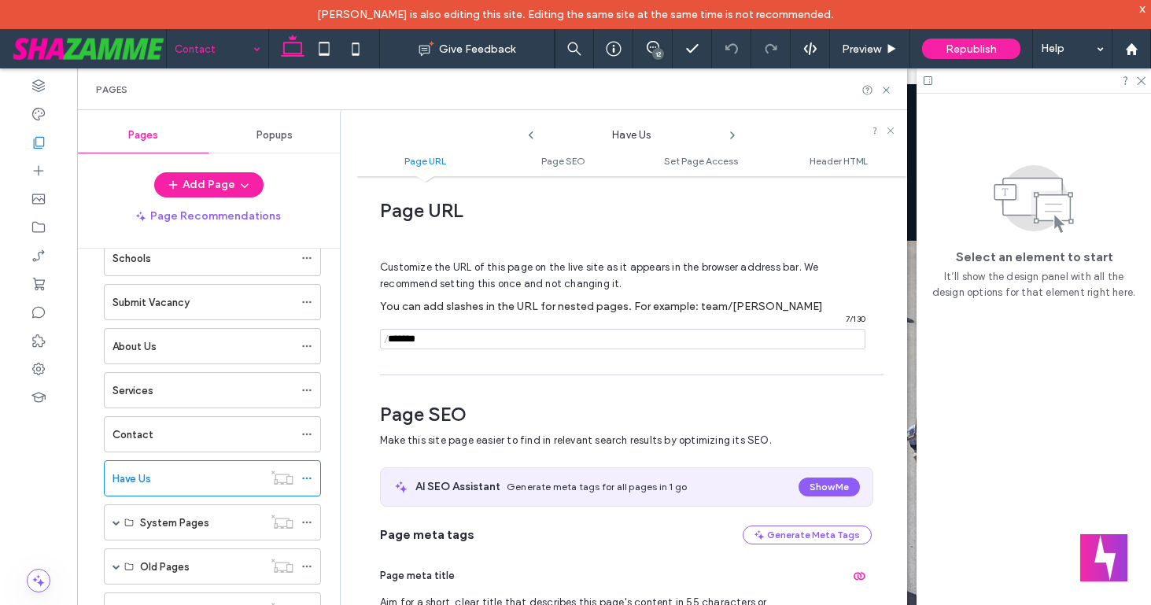
click at [456, 338] on input "notEmpty" at bounding box center [623, 339] width 486 height 20
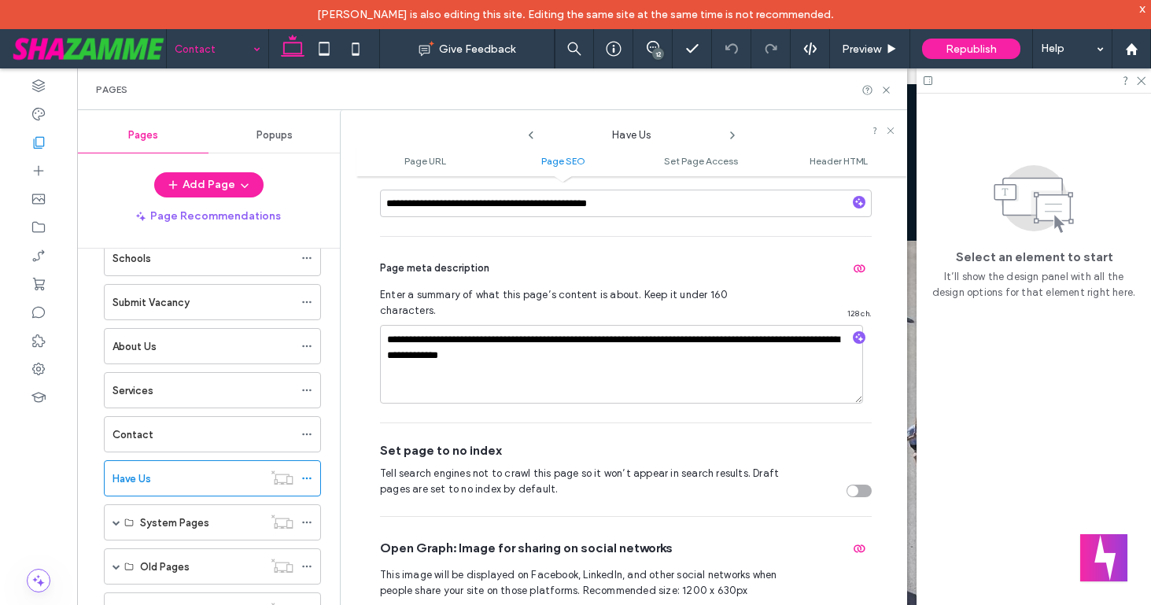
scroll to position [433, 0]
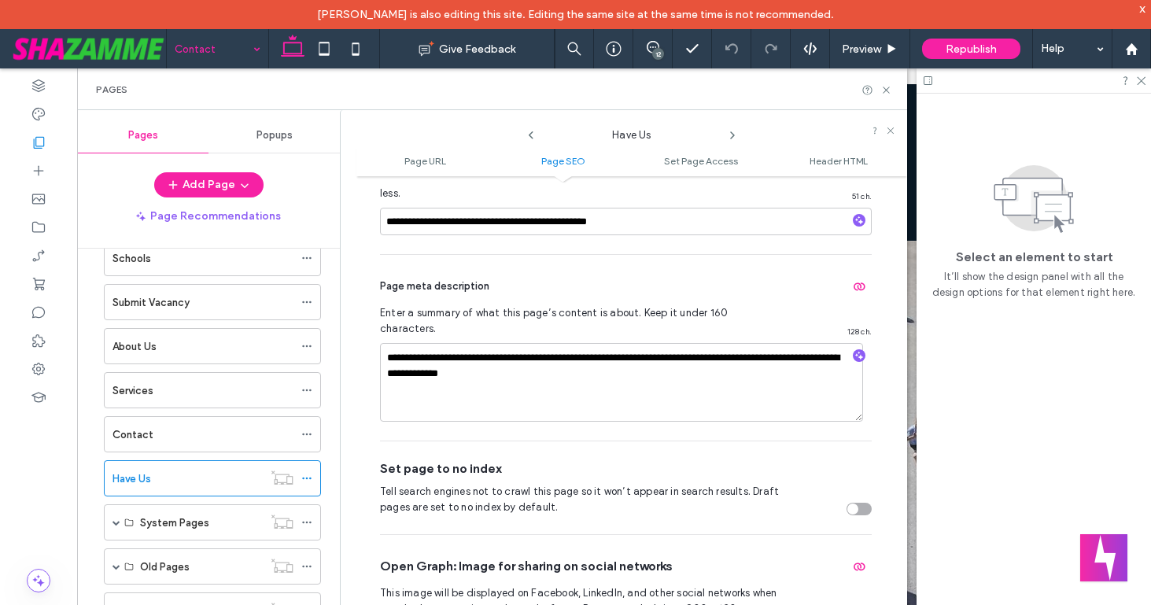
type input "**********"
click at [823, 404] on div "**********" at bounding box center [626, 348] width 492 height 186
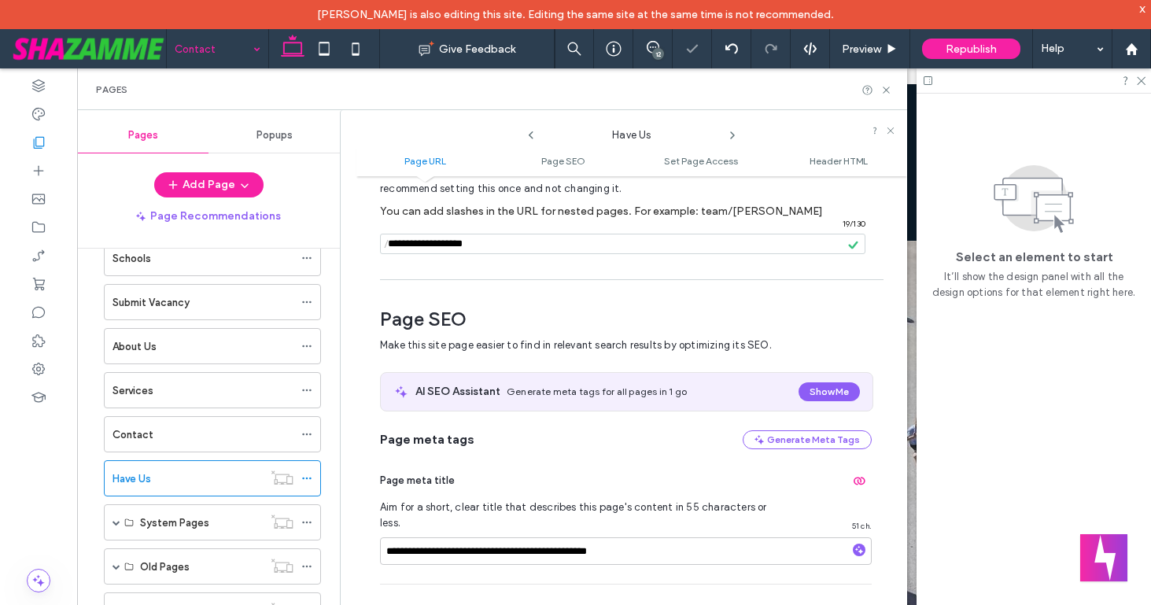
scroll to position [0, 0]
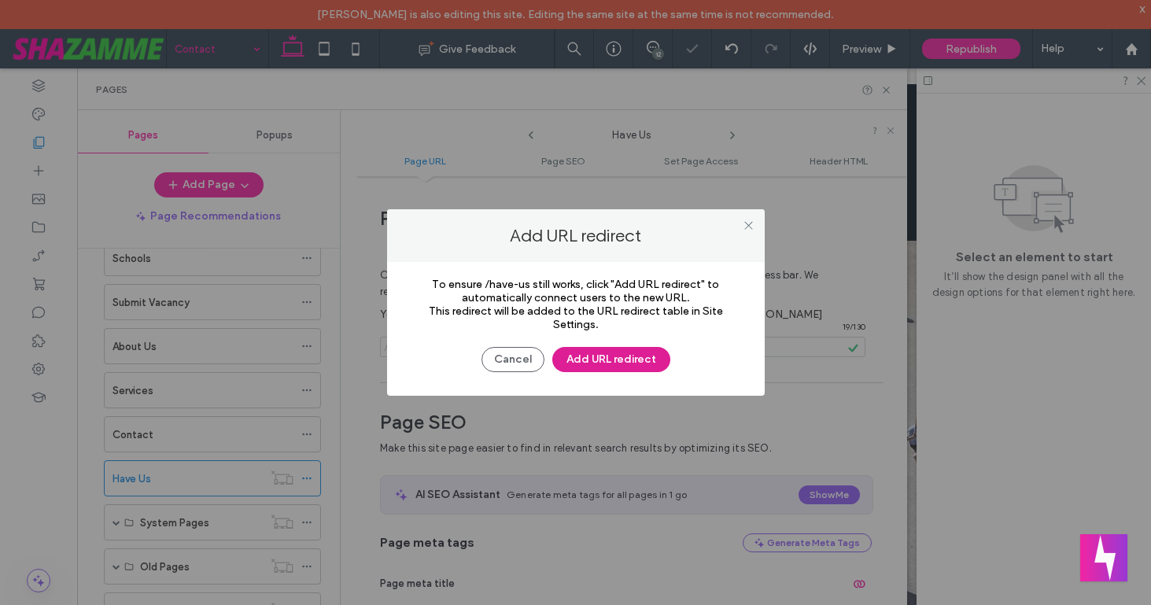
click at [601, 361] on button "Add URL redirect" at bounding box center [611, 359] width 118 height 25
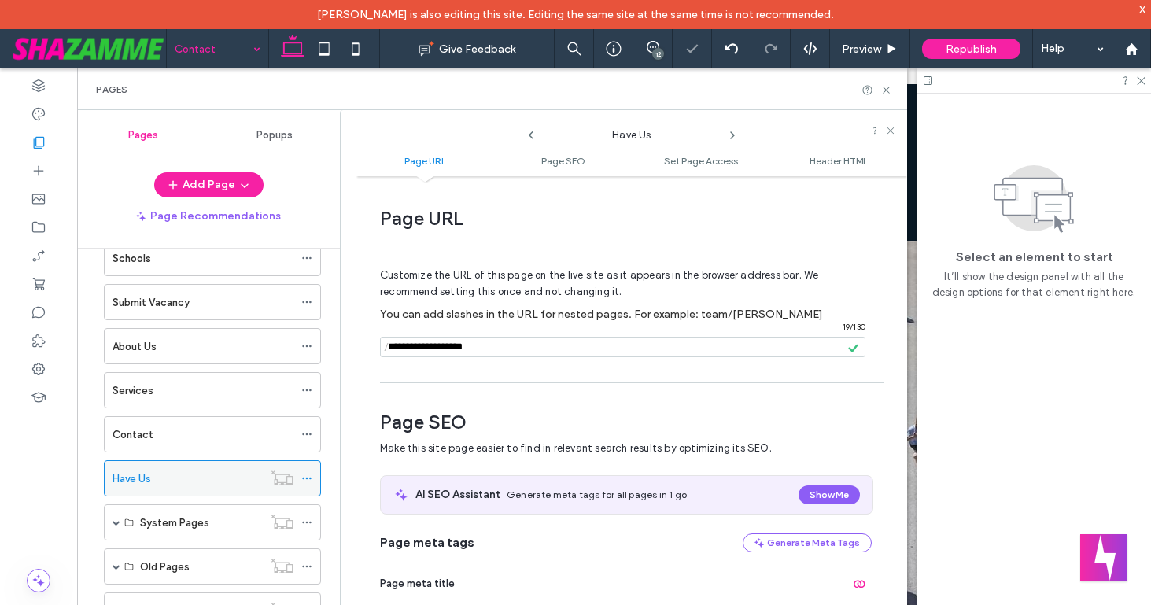
click at [306, 475] on icon at bounding box center [306, 478] width 11 height 11
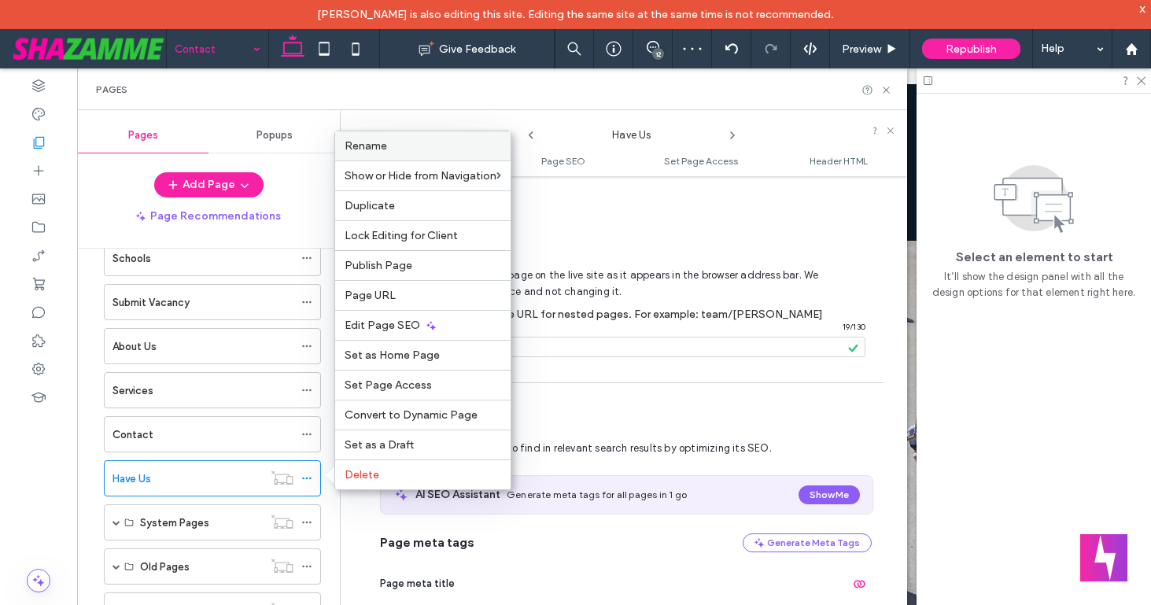
click at [379, 145] on span "Rename" at bounding box center [366, 145] width 42 height 13
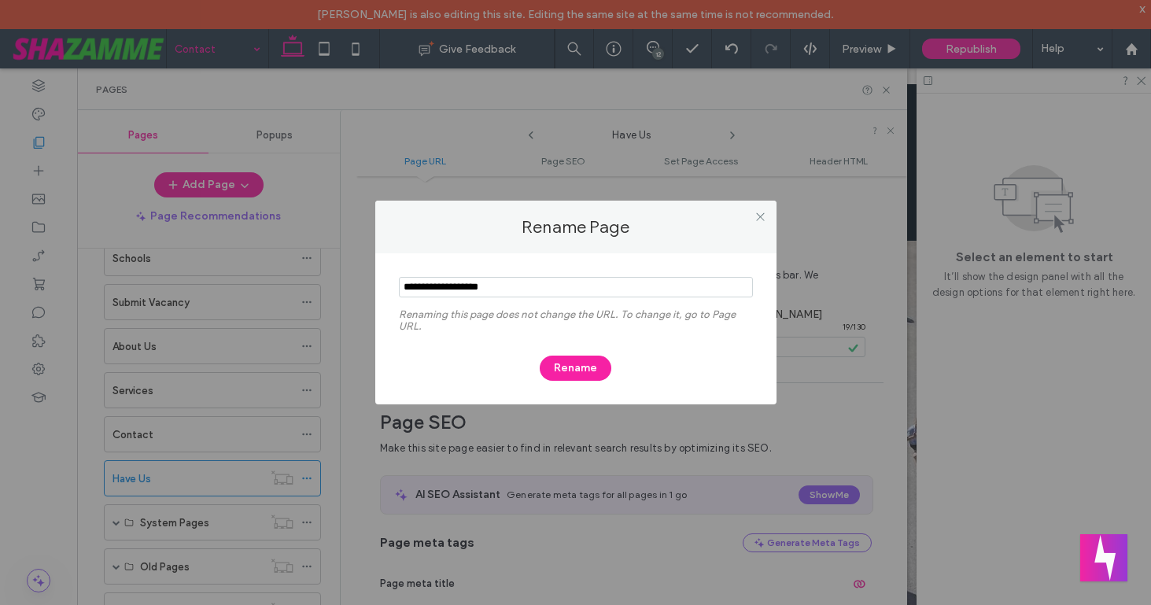
type input "**********"
click at [462, 312] on label "Renaming this page does not change the URL. To change it, go to Page URL." at bounding box center [576, 323] width 354 height 31
click at [573, 364] on button "Rename" at bounding box center [576, 368] width 72 height 25
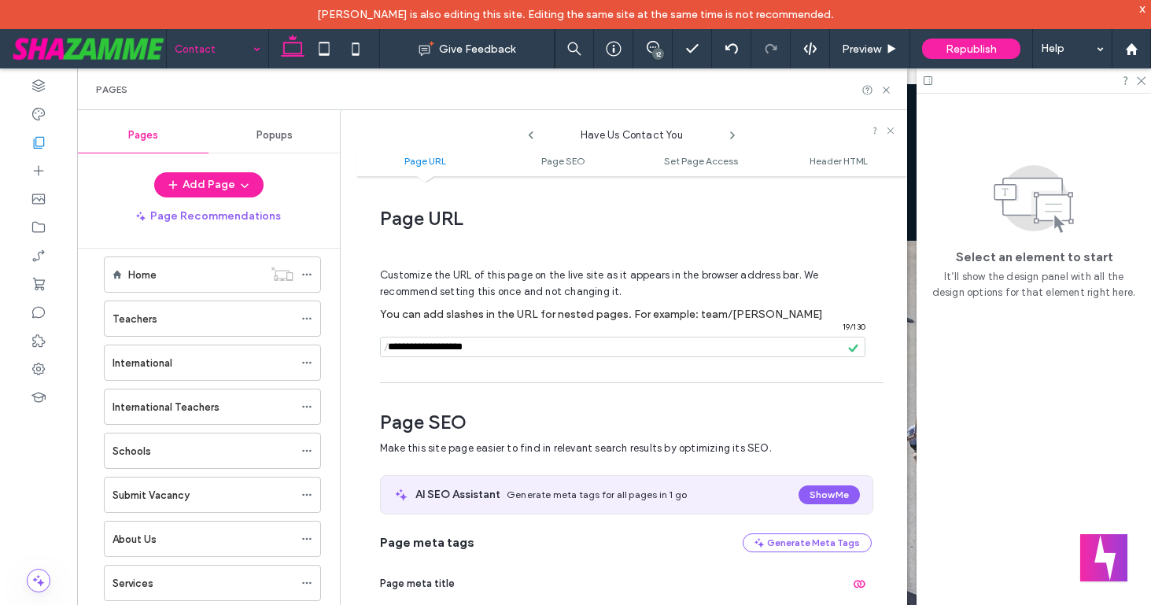
scroll to position [15, 0]
click at [1140, 78] on icon at bounding box center [1141, 80] width 10 height 10
